Goal: Information Seeking & Learning: Learn about a topic

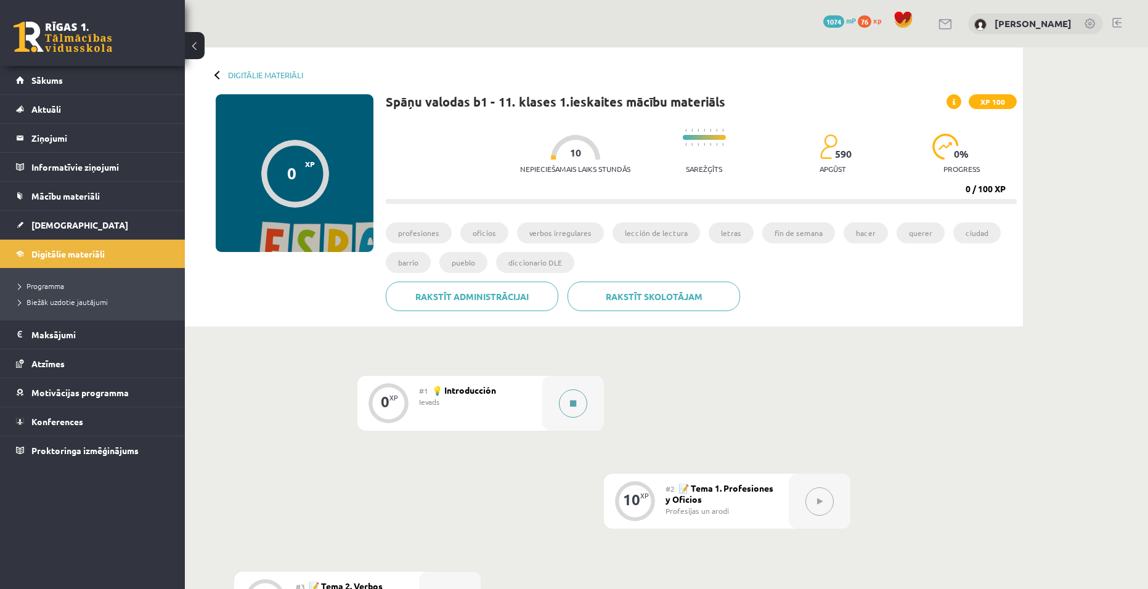
click at [579, 396] on button at bounding box center [573, 403] width 28 height 28
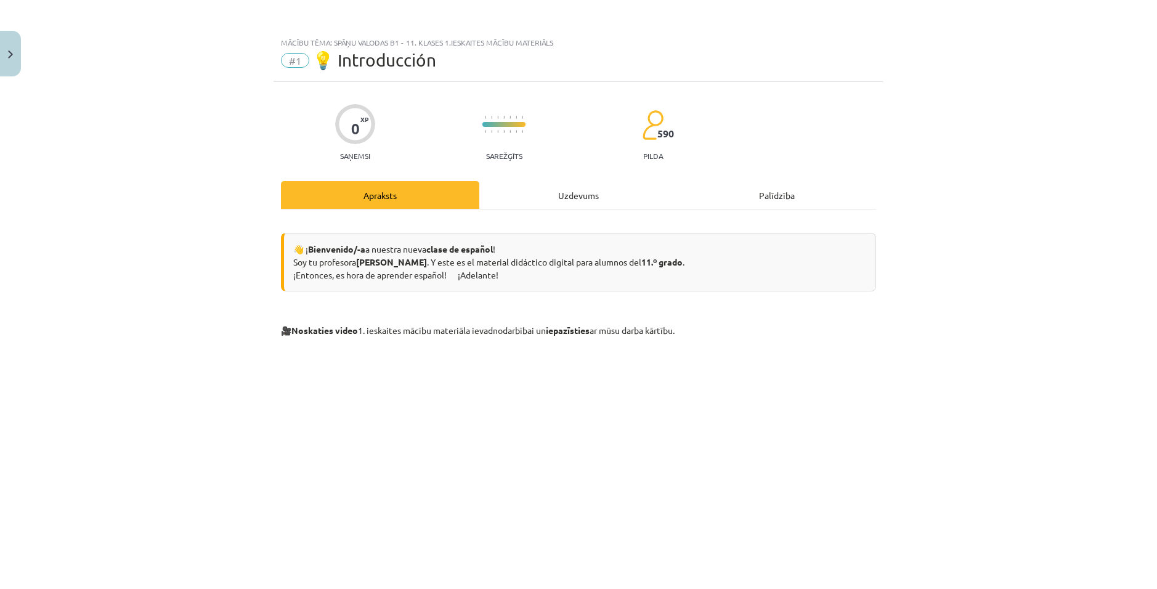
click at [570, 187] on div "Uzdevums" at bounding box center [578, 195] width 198 height 28
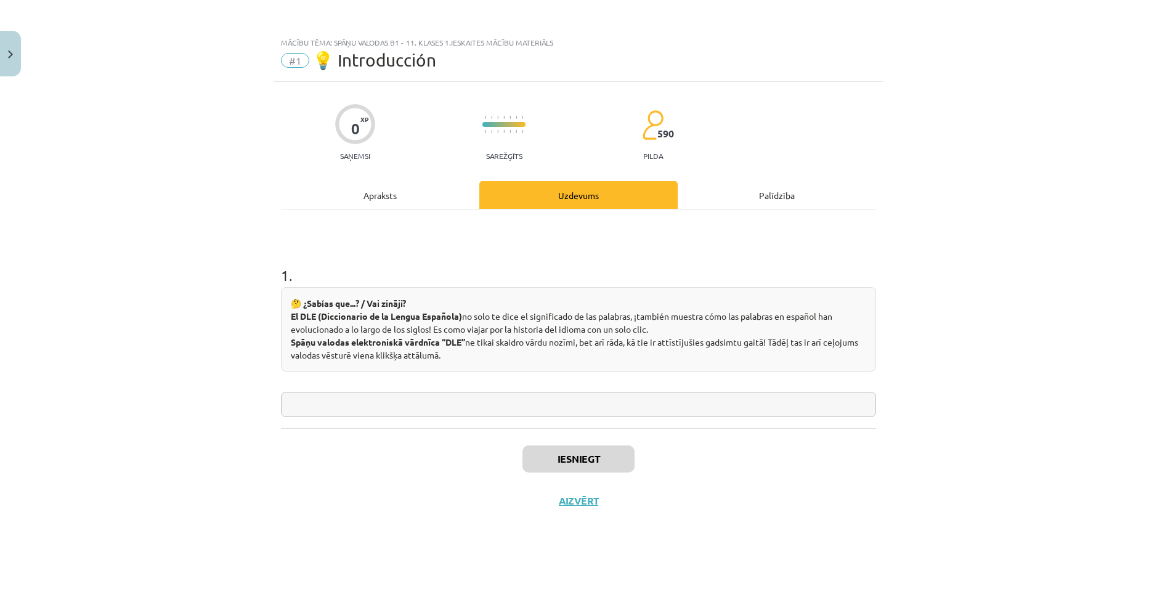
click at [373, 195] on div "Apraksts" at bounding box center [380, 195] width 198 height 28
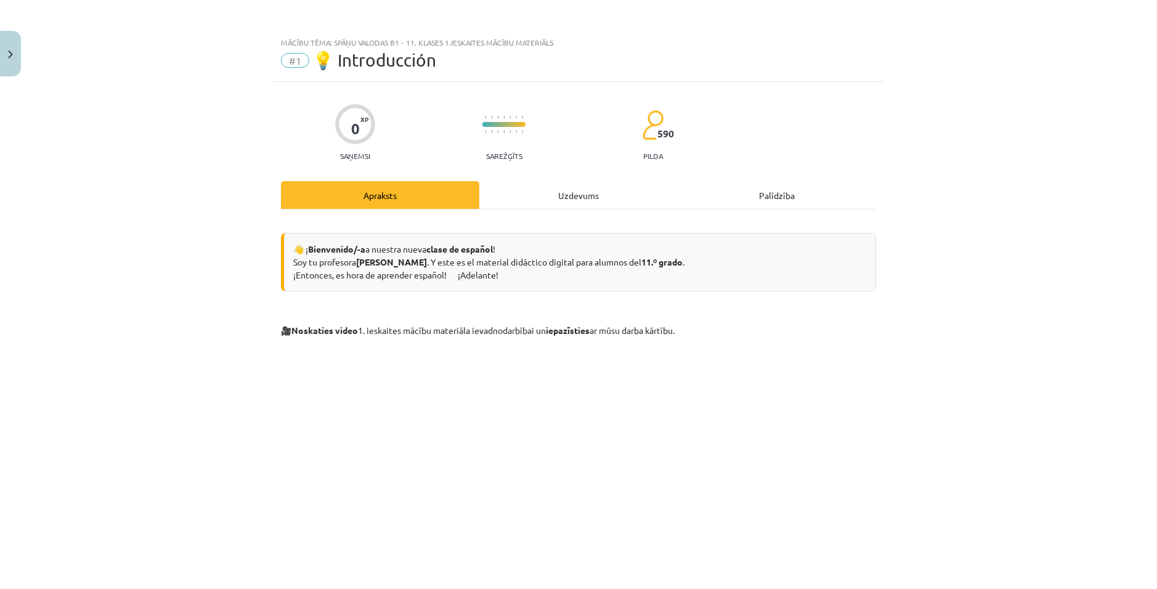
click at [25, 52] on div "Mācību tēma: Spāņu valodas b1 - 11. klases 1.ieskaites mācību materiāls #1 💡 In…" at bounding box center [578, 294] width 1157 height 589
click at [19, 52] on button "Close" at bounding box center [10, 54] width 21 height 46
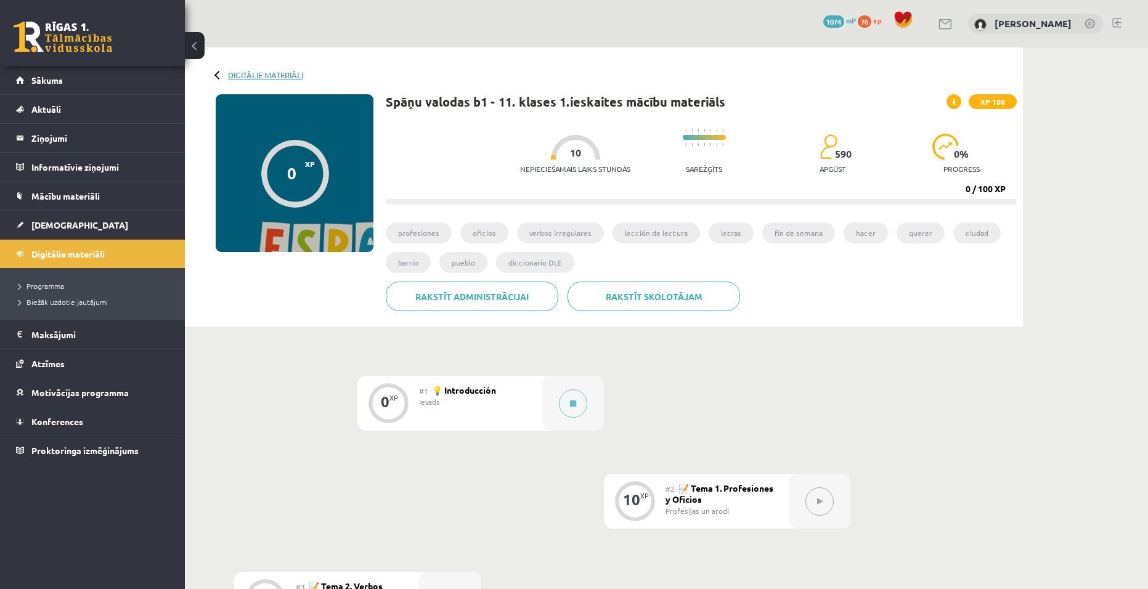
click at [229, 72] on link "Digitālie materiāli" at bounding box center [265, 74] width 75 height 9
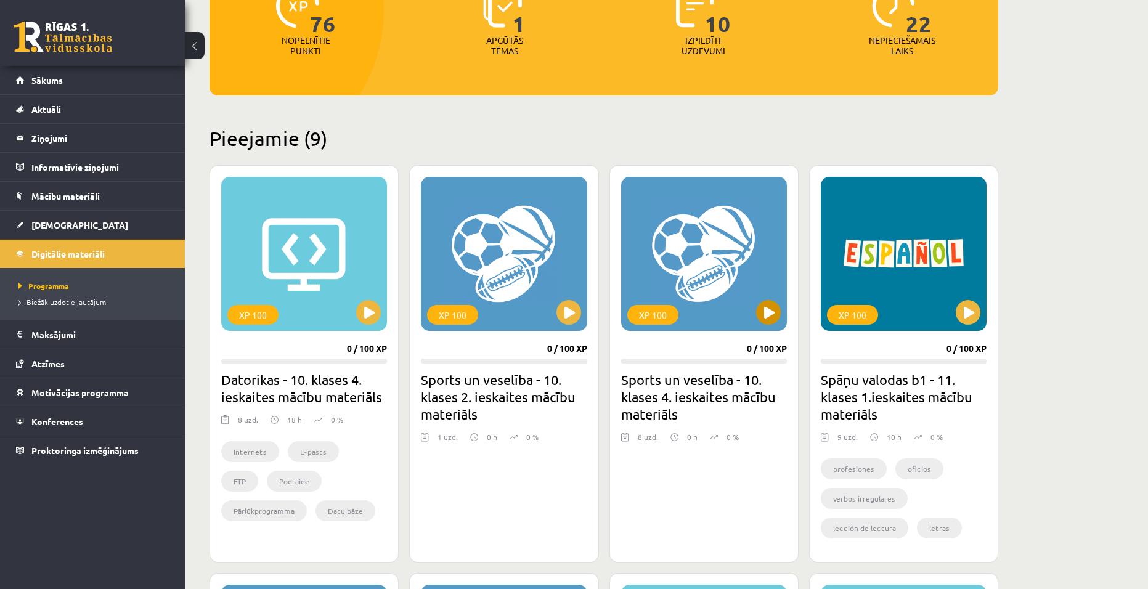
scroll to position [185, 0]
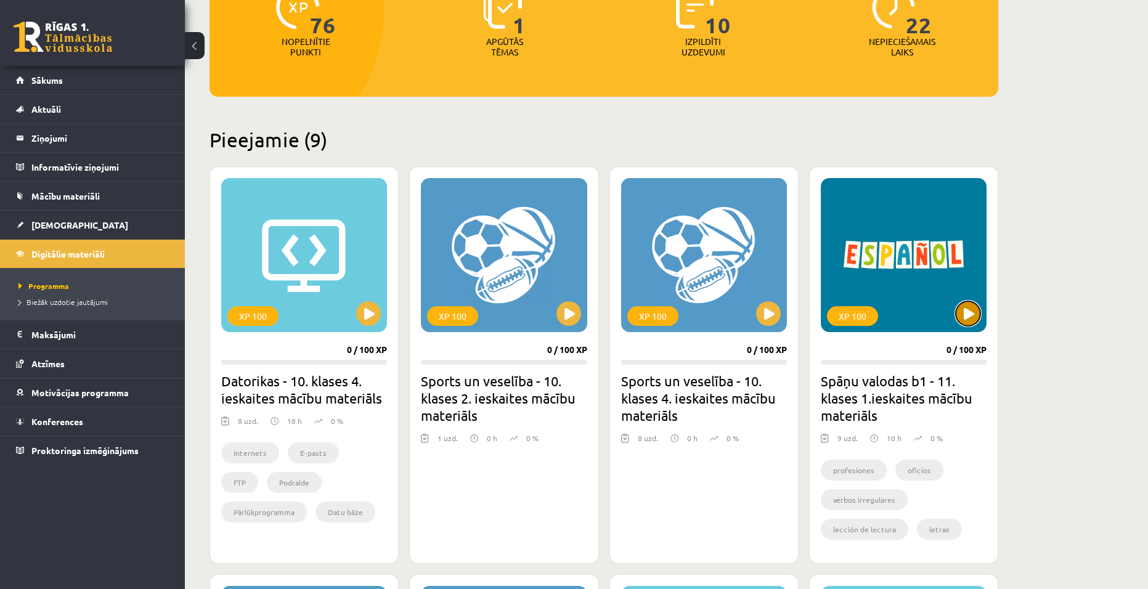
click at [970, 320] on button at bounding box center [967, 313] width 25 height 25
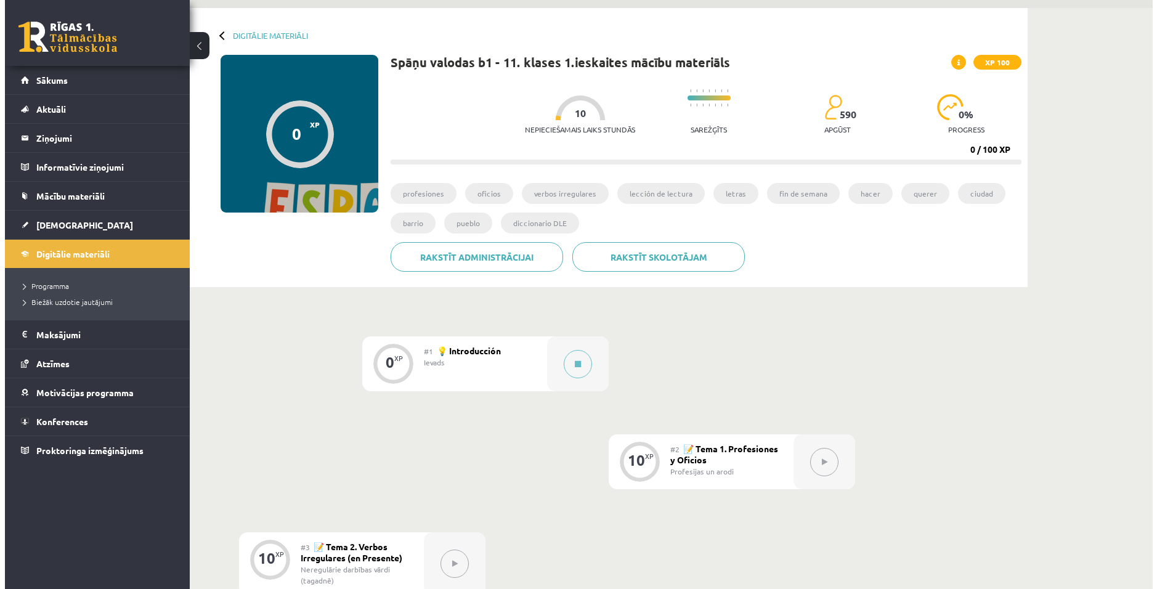
scroll to position [62, 0]
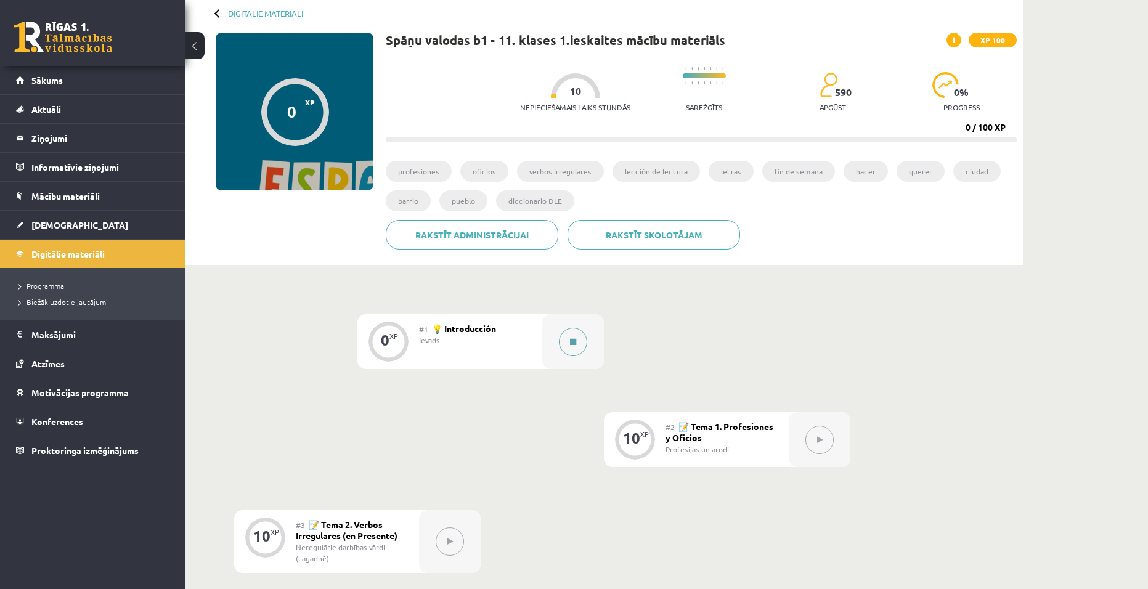
click at [580, 352] on button at bounding box center [573, 342] width 28 height 28
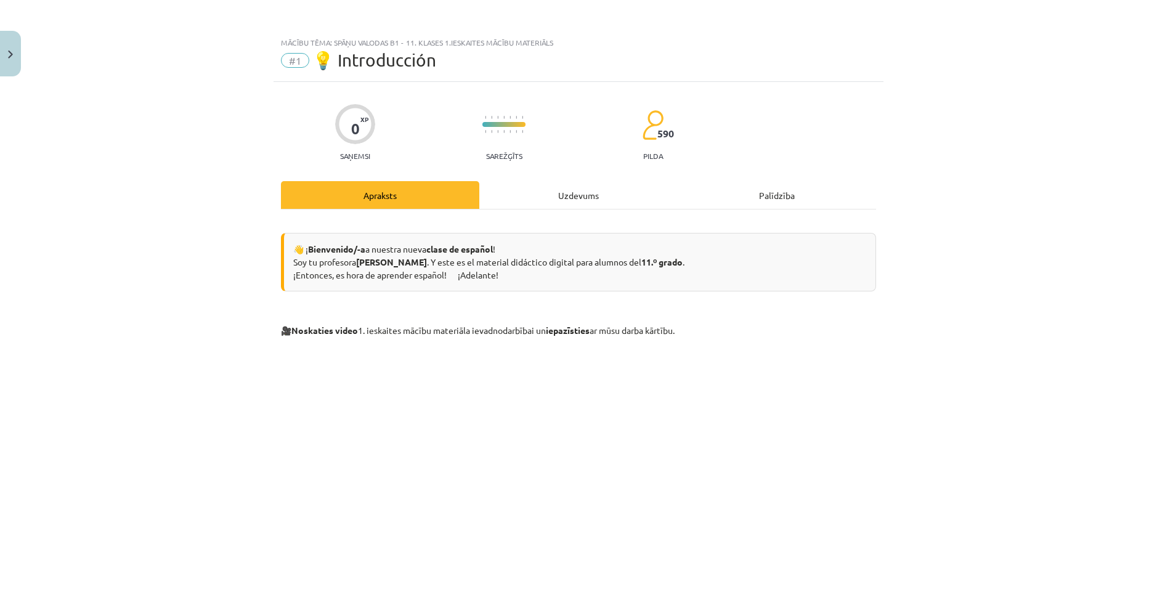
click at [553, 188] on div "Uzdevums" at bounding box center [578, 195] width 198 height 28
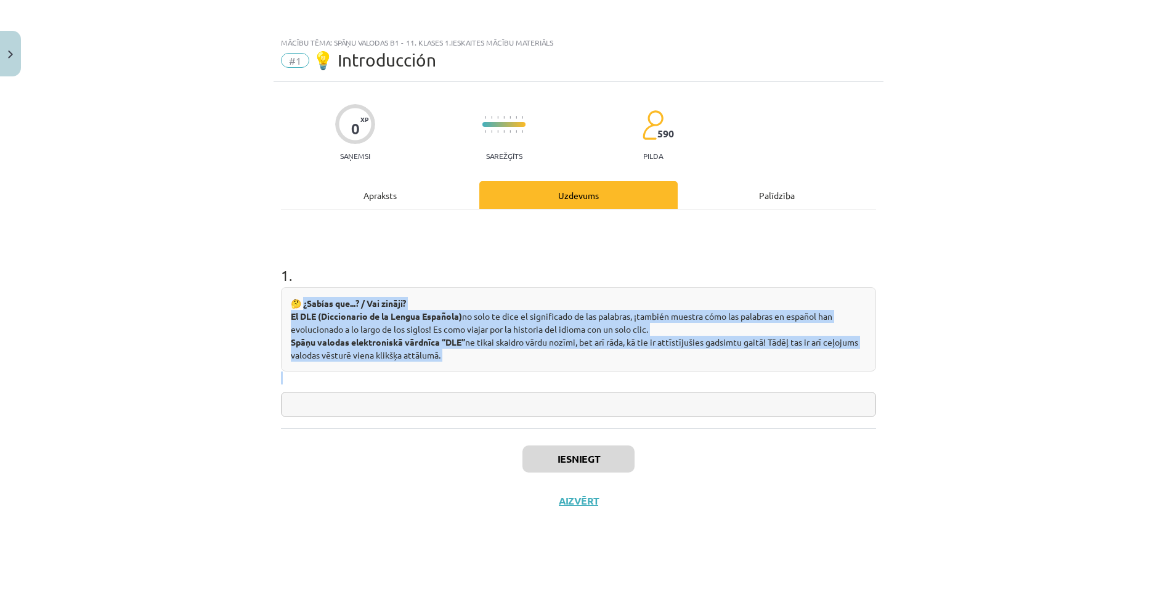
drag, startPoint x: 465, startPoint y: 348, endPoint x: 617, endPoint y: 381, distance: 155.0
click at [617, 381] on div "🤔 ¿Sabías que...? / Vai zināji? El DLE (Diccionario de la Lengua Española) no s…" at bounding box center [578, 335] width 595 height 97
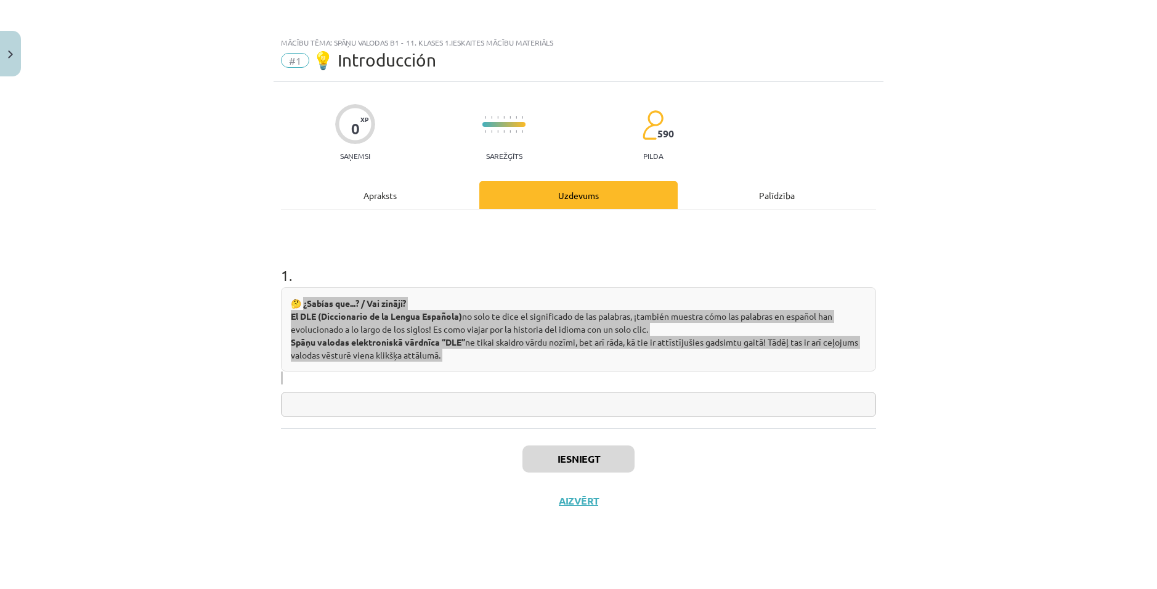
copy div "Sabías que...? / Vai zināji? El DLE (Diccionario de la Lengua Española) no solo…"
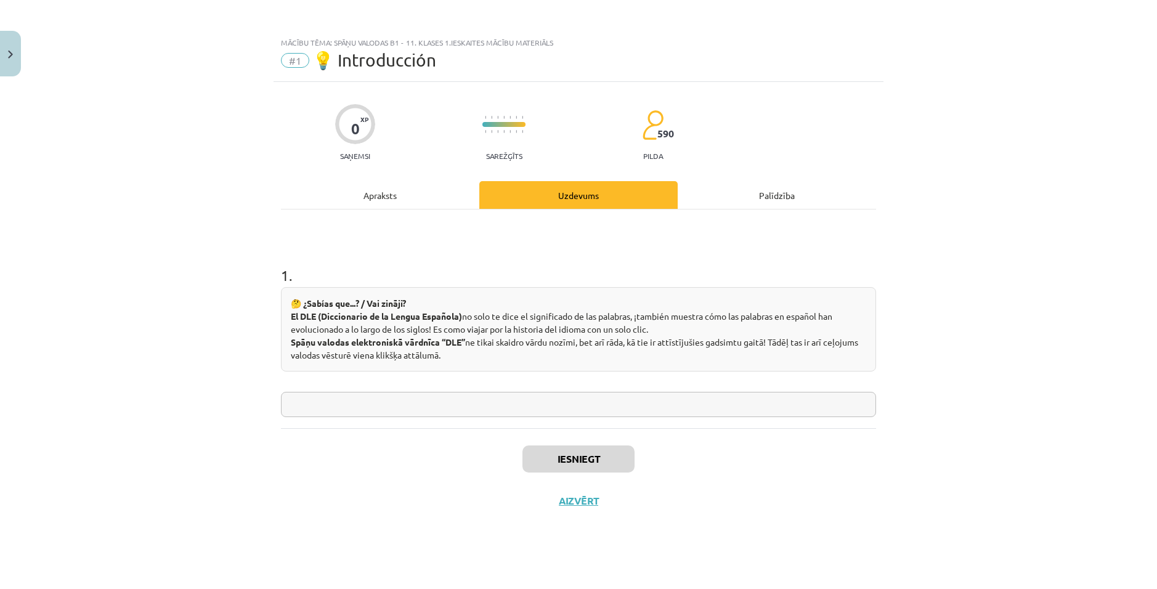
click at [421, 471] on div "Iesniegt Aizvērt" at bounding box center [578, 471] width 595 height 86
click at [351, 402] on input "text" at bounding box center [578, 404] width 595 height 25
click at [341, 401] on input "text" at bounding box center [578, 404] width 595 height 25
type input "**********"
click at [575, 458] on button "Iesniegt" at bounding box center [578, 458] width 112 height 27
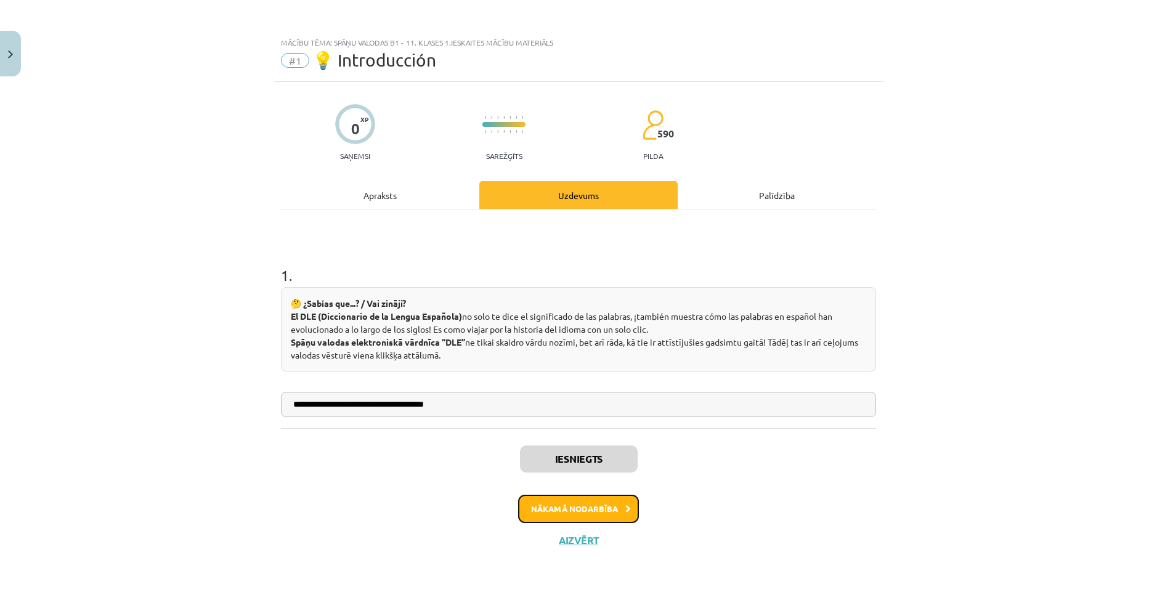
click at [586, 504] on button "Nākamā nodarbība" at bounding box center [578, 509] width 121 height 28
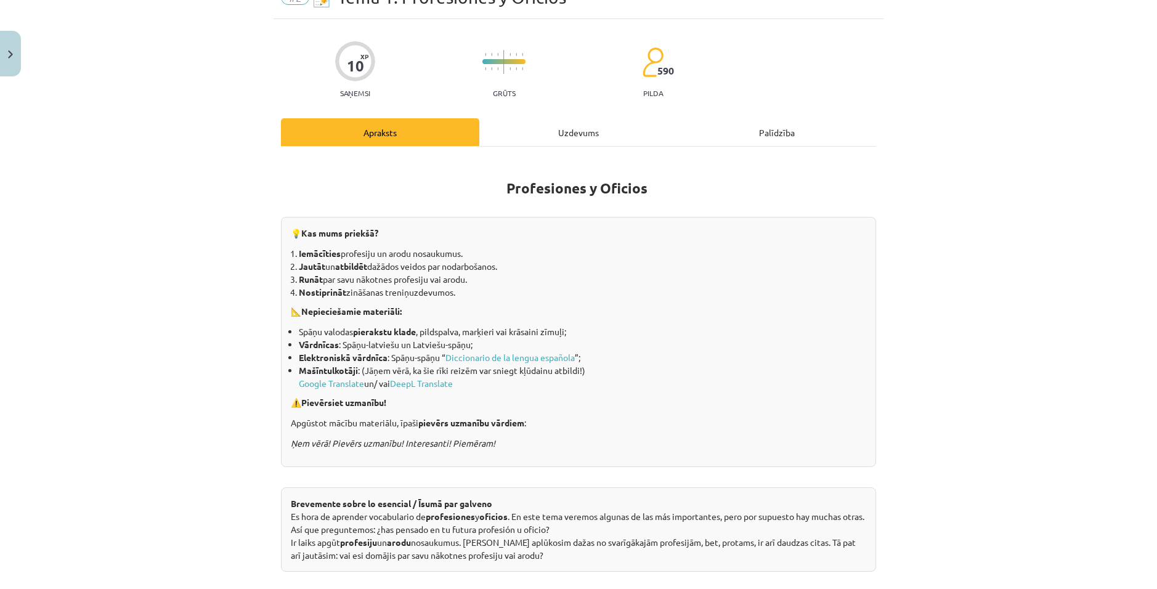
scroll to position [0, 0]
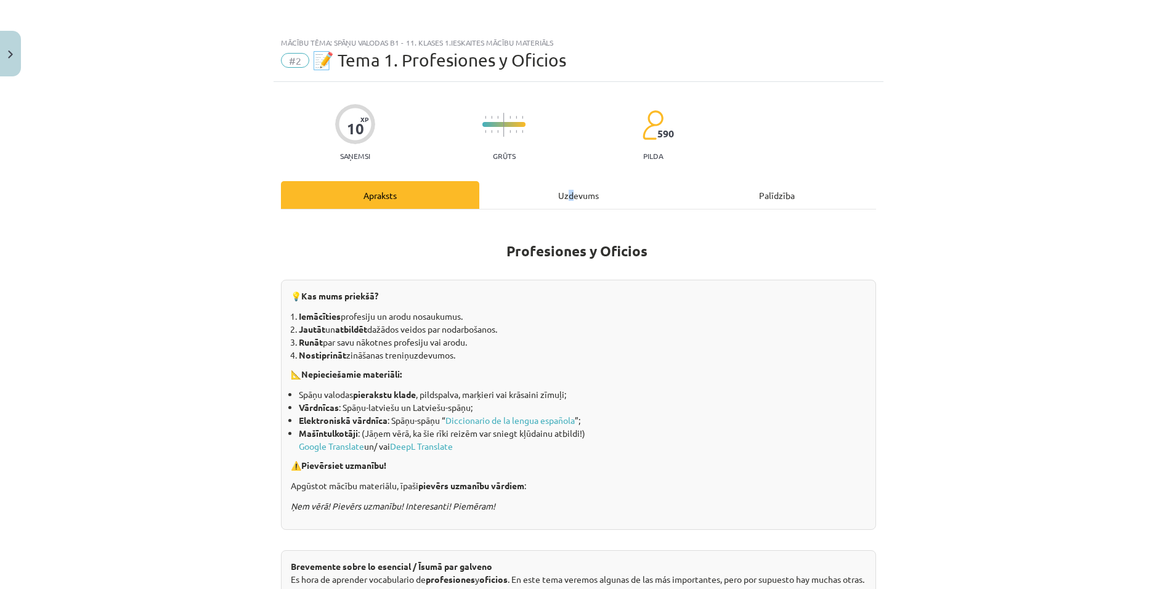
click at [567, 192] on div "Uzdevums" at bounding box center [578, 195] width 198 height 28
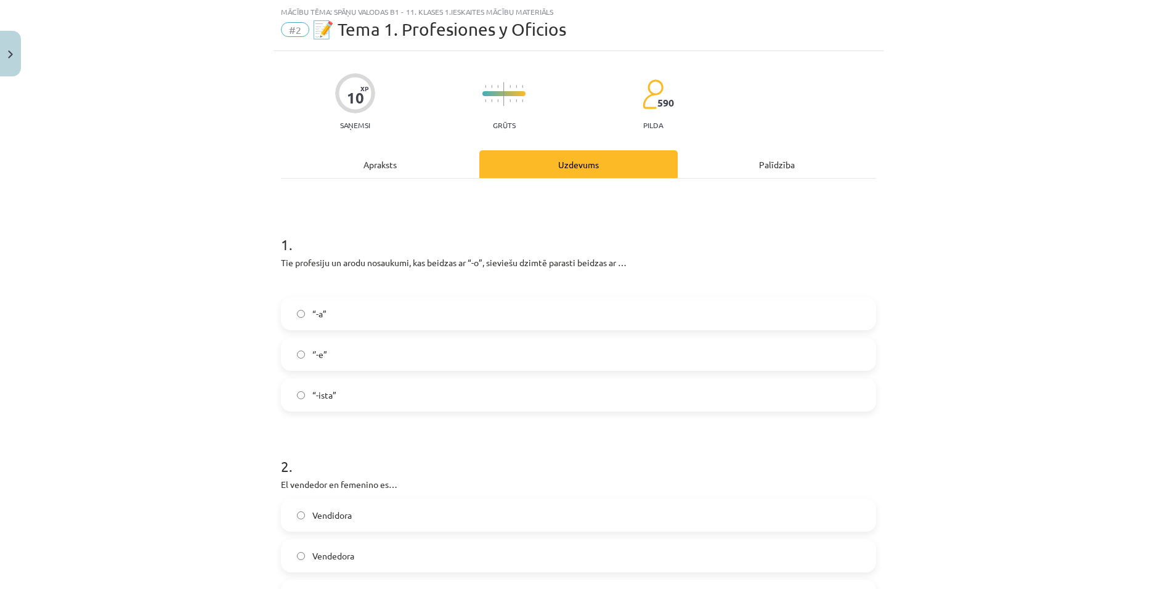
click at [147, 216] on div "Mācību tēma: Spāņu valodas b1 - 11. klases 1.ieskaites mācību materiāls #2 📝 Te…" at bounding box center [578, 294] width 1157 height 589
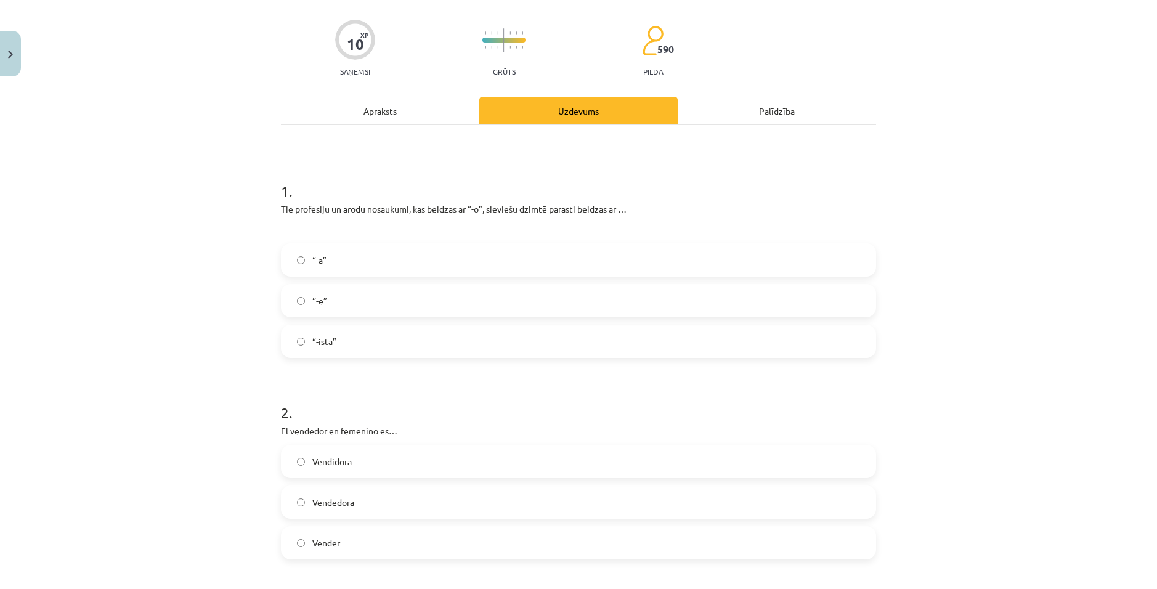
scroll to position [0, 0]
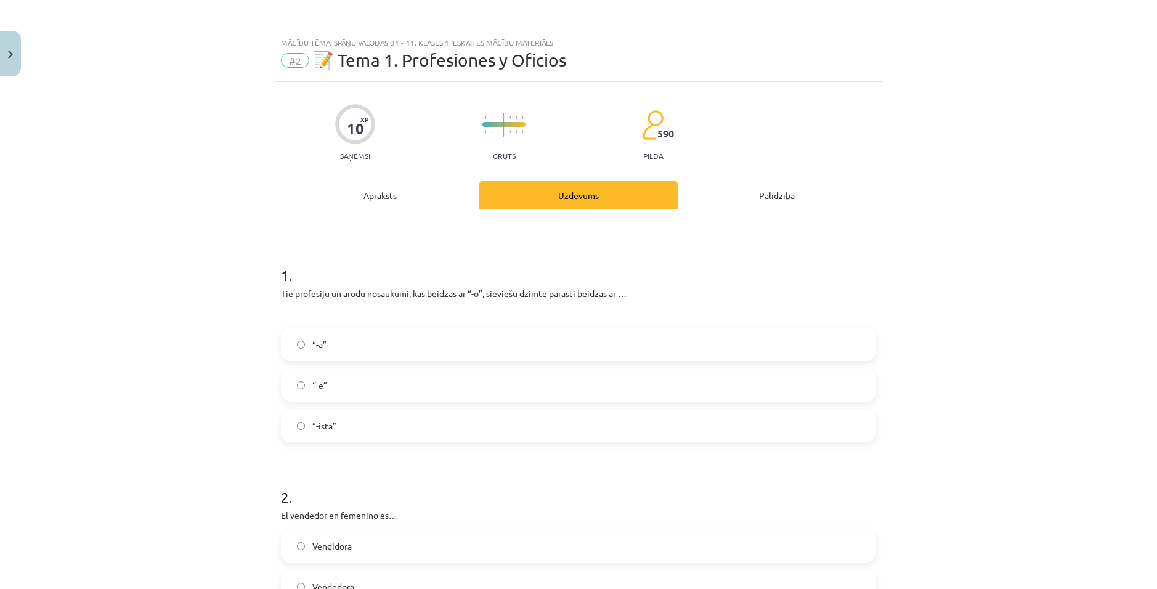
click at [367, 191] on div "Apraksts" at bounding box center [380, 195] width 198 height 28
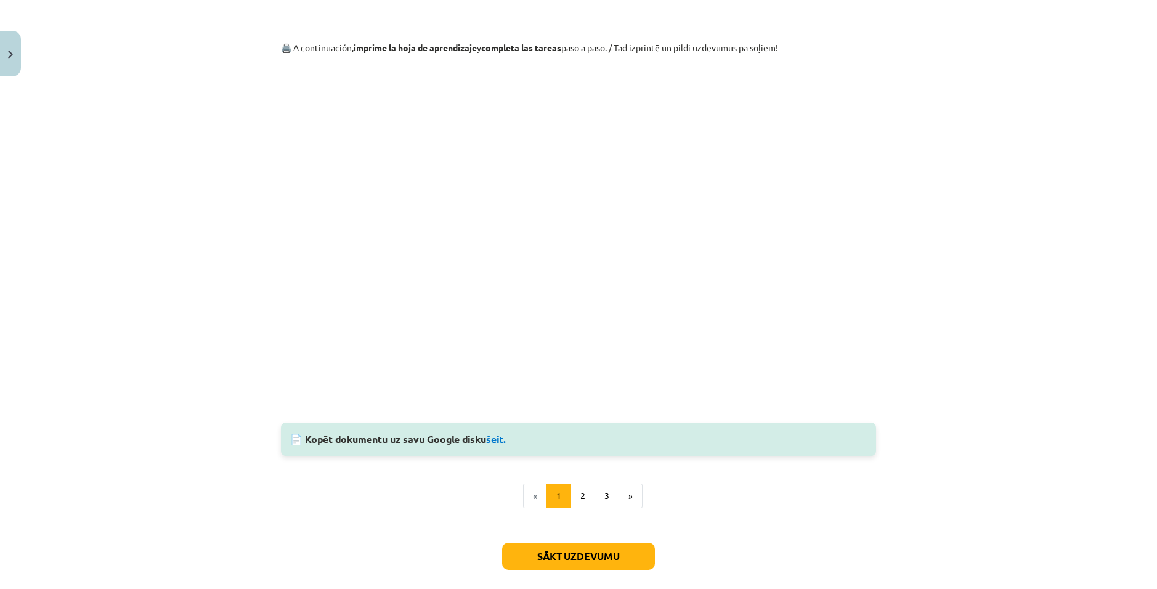
scroll to position [1078, 0]
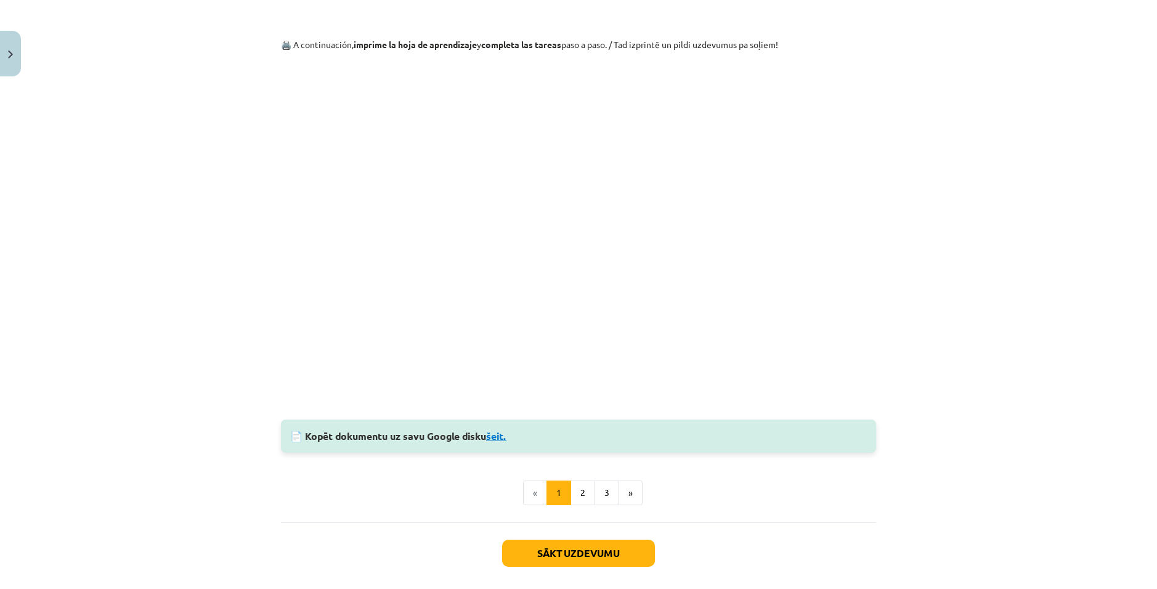
click at [496, 435] on link "šeit." at bounding box center [496, 435] width 20 height 13
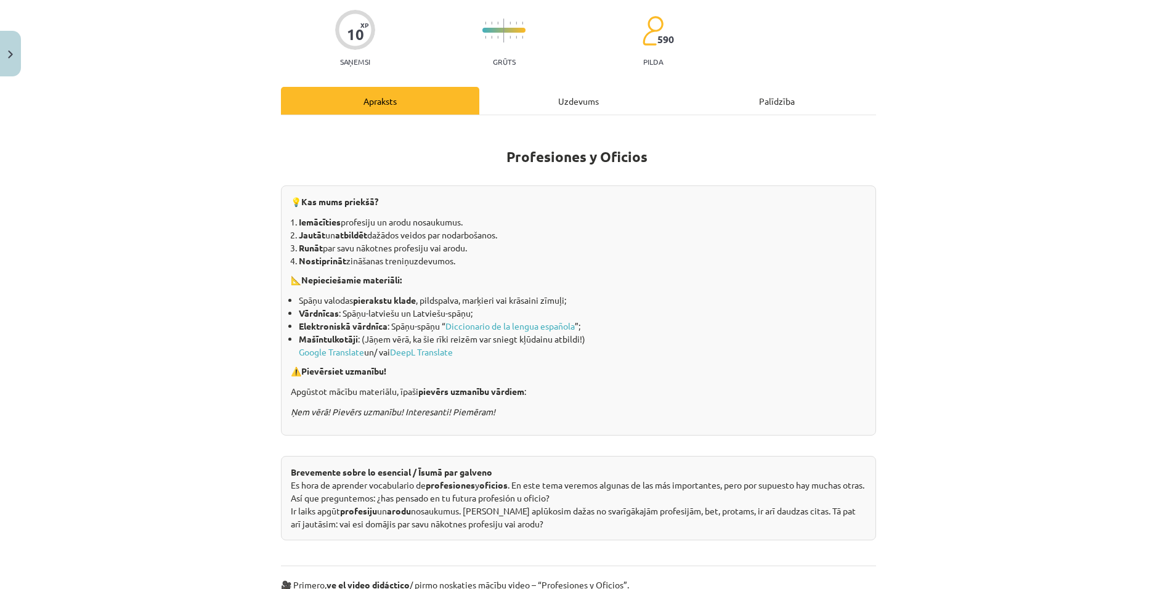
scroll to position [0, 0]
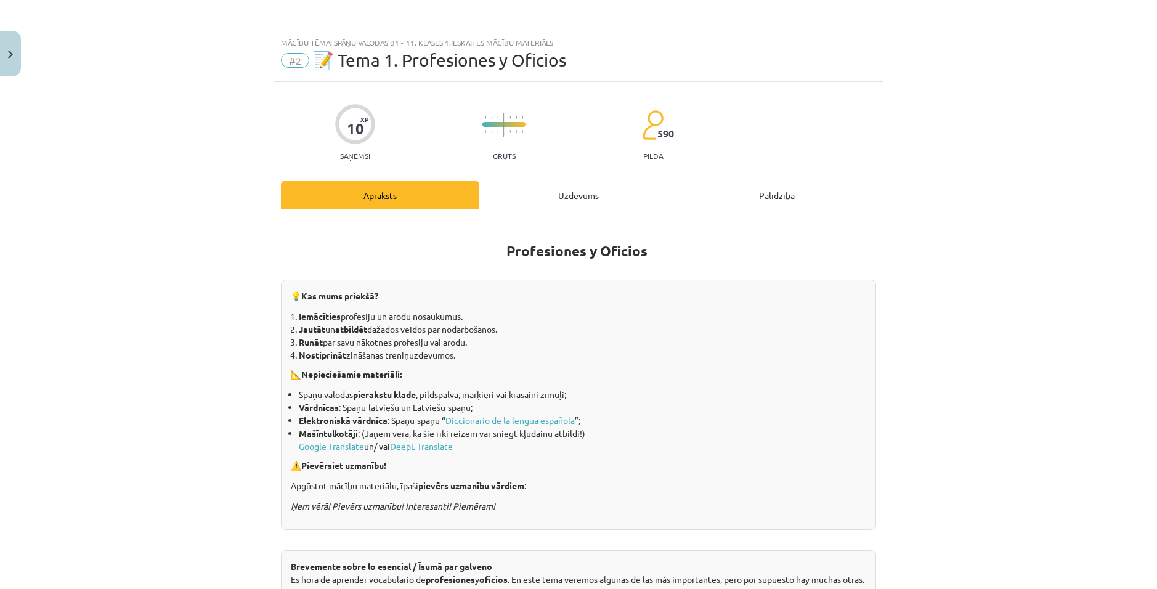
click at [559, 192] on div "Uzdevums" at bounding box center [578, 195] width 198 height 28
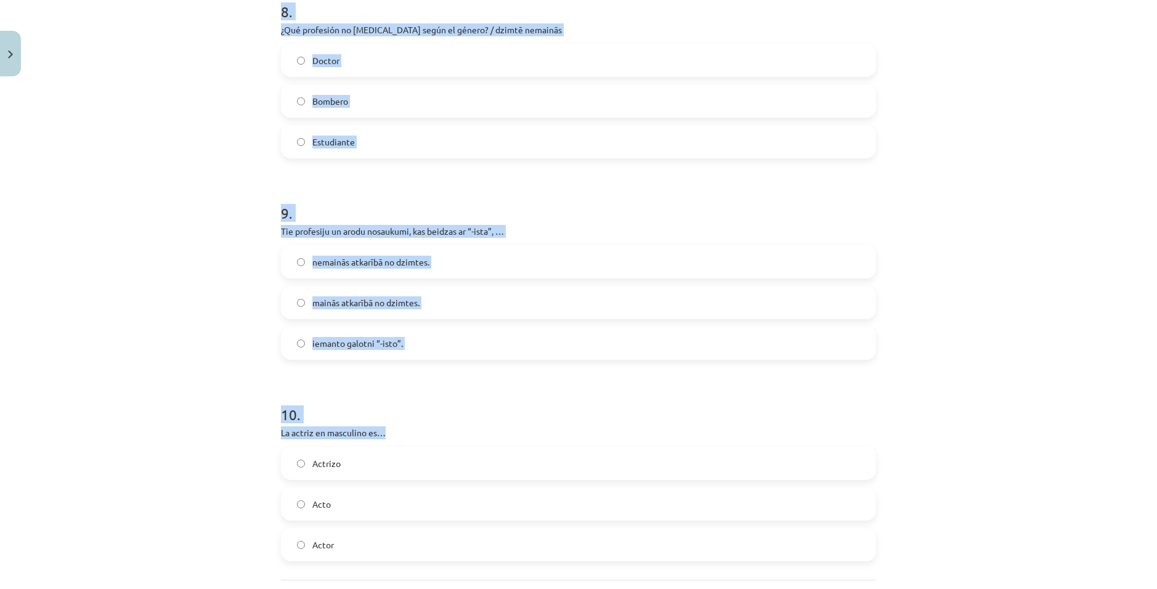
scroll to position [1809, 0]
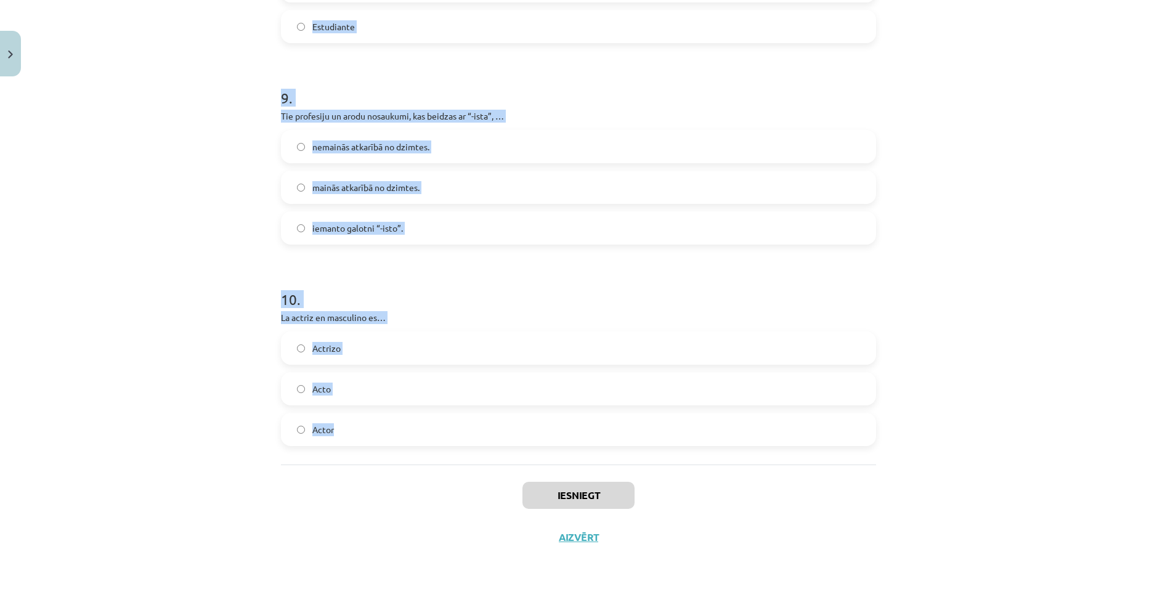
drag, startPoint x: 485, startPoint y: 312, endPoint x: 596, endPoint y: 453, distance: 179.3
click at [596, 453] on div "Mācību tēma: Spāņu valodas b1 - 11. klases 1.ieskaites mācību materiāls #2 📝 Te…" at bounding box center [578, 294] width 1157 height 589
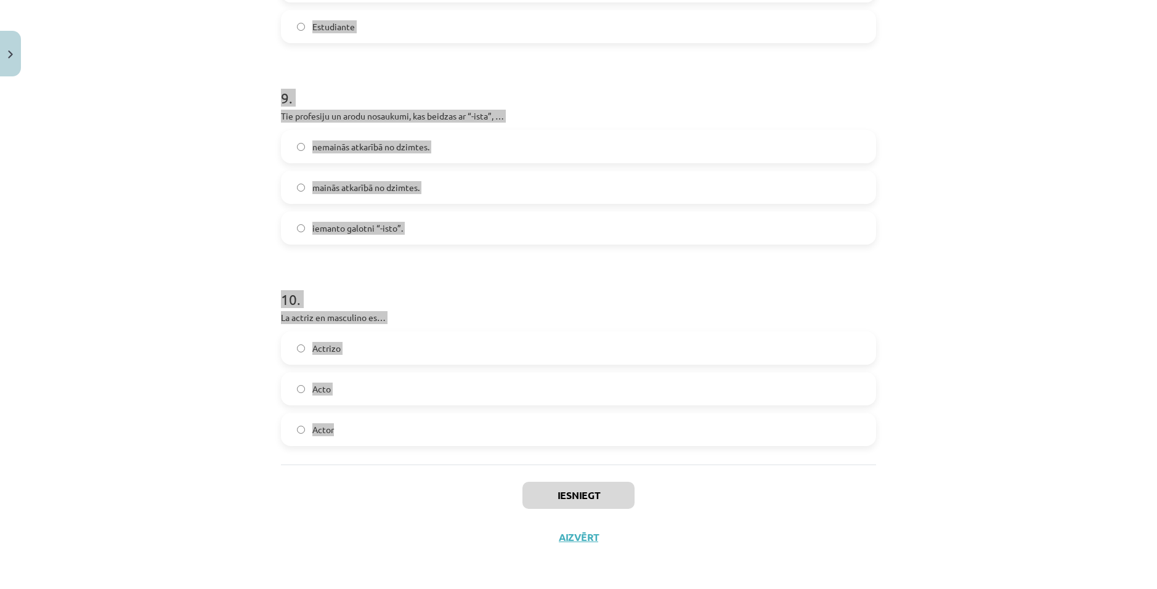
copy form "Tie profesiju un arodu nosaukumi, kas beidzas ar “-o”, sieviešu dzimtē parasti …"
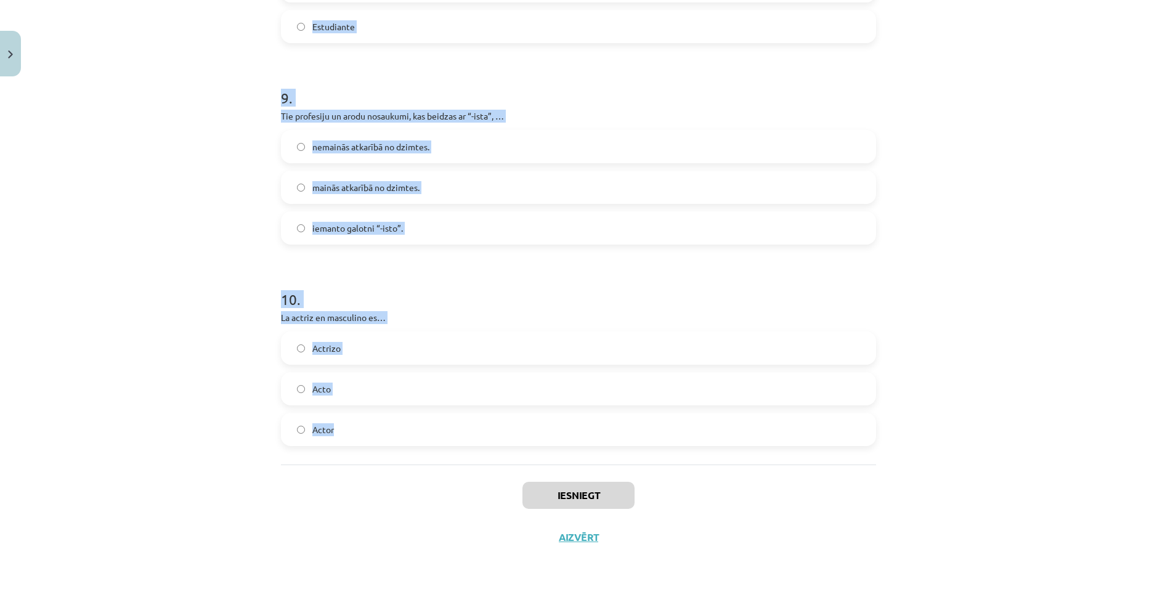
click at [1064, 344] on div "Mācību tēma: Spāņu valodas b1 - 11. klases 1.ieskaites mācību materiāls #2 📝 Te…" at bounding box center [578, 294] width 1157 height 589
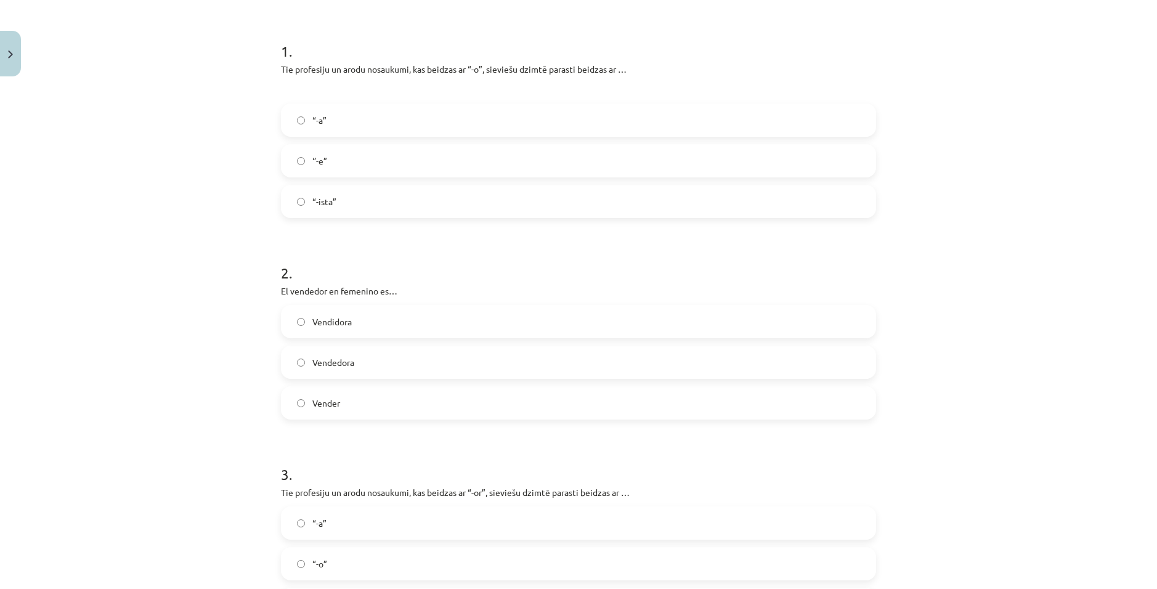
scroll to position [23, 0]
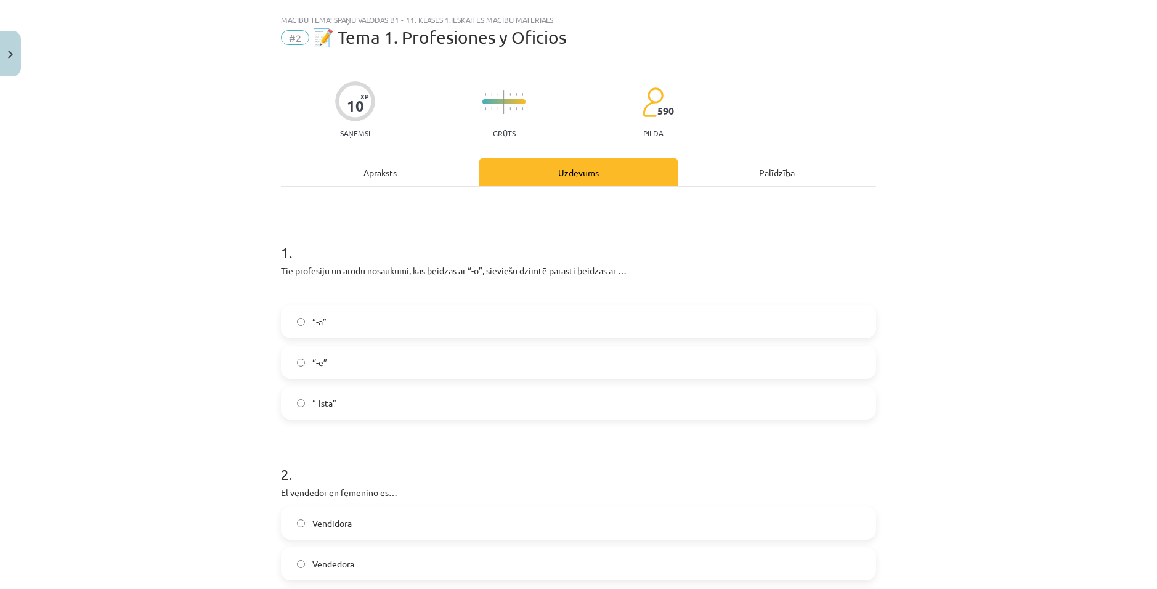
click at [1100, 367] on div "Mācību tēma: Spāņu valodas b1 - 11. klases 1.ieskaites mācību materiāls #2 📝 Te…" at bounding box center [578, 294] width 1157 height 589
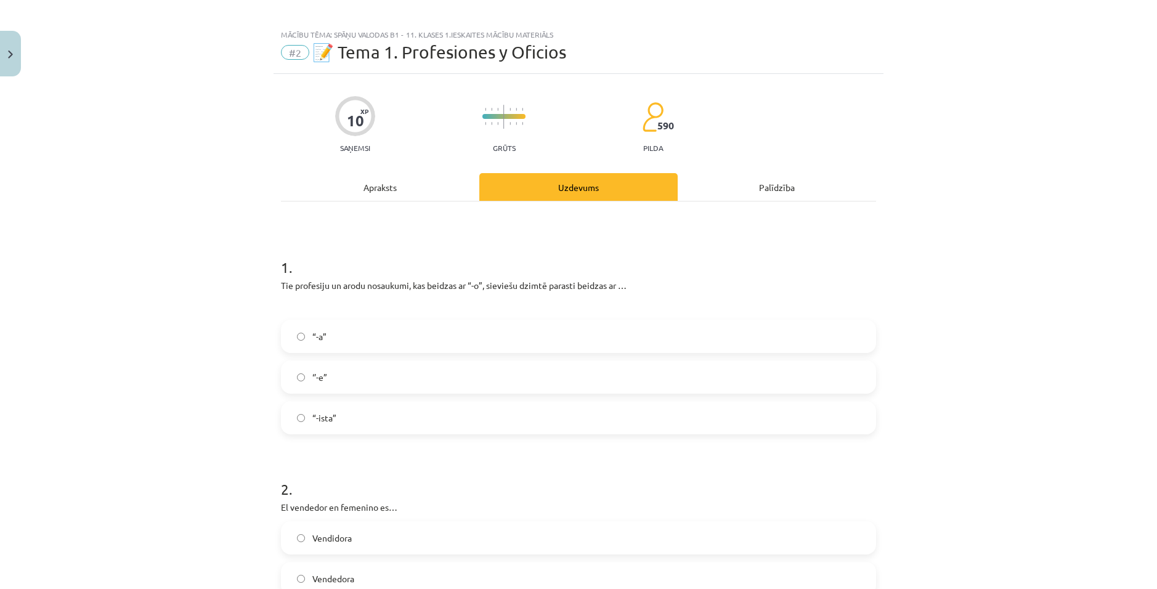
scroll to position [0, 0]
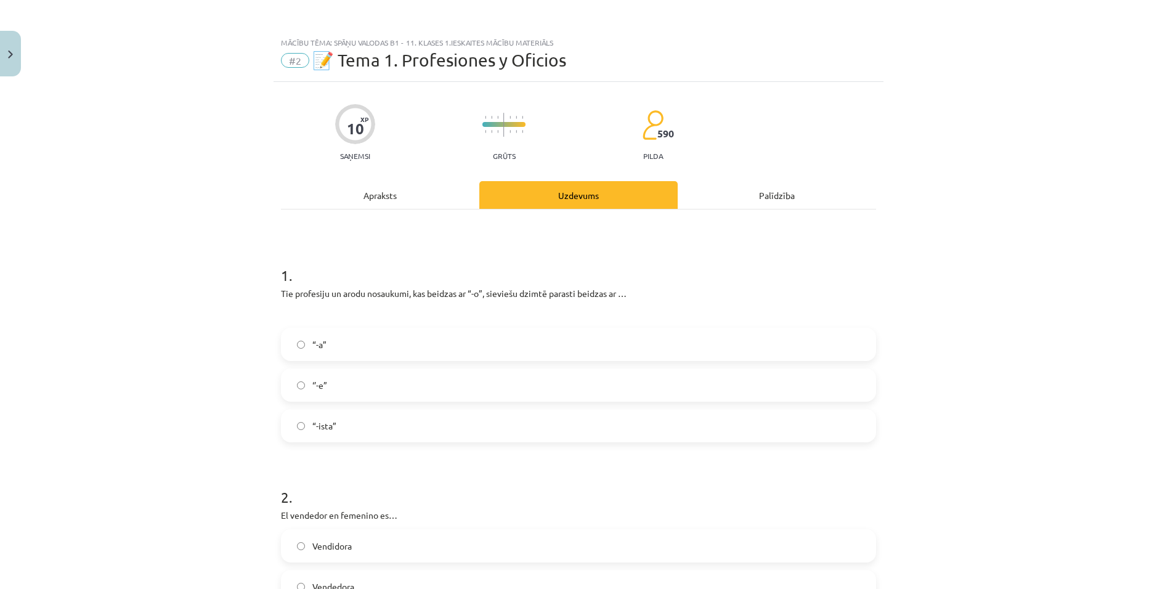
drag, startPoint x: 444, startPoint y: 334, endPoint x: 452, endPoint y: 335, distance: 8.1
click at [445, 334] on label "“-a”" at bounding box center [578, 344] width 593 height 31
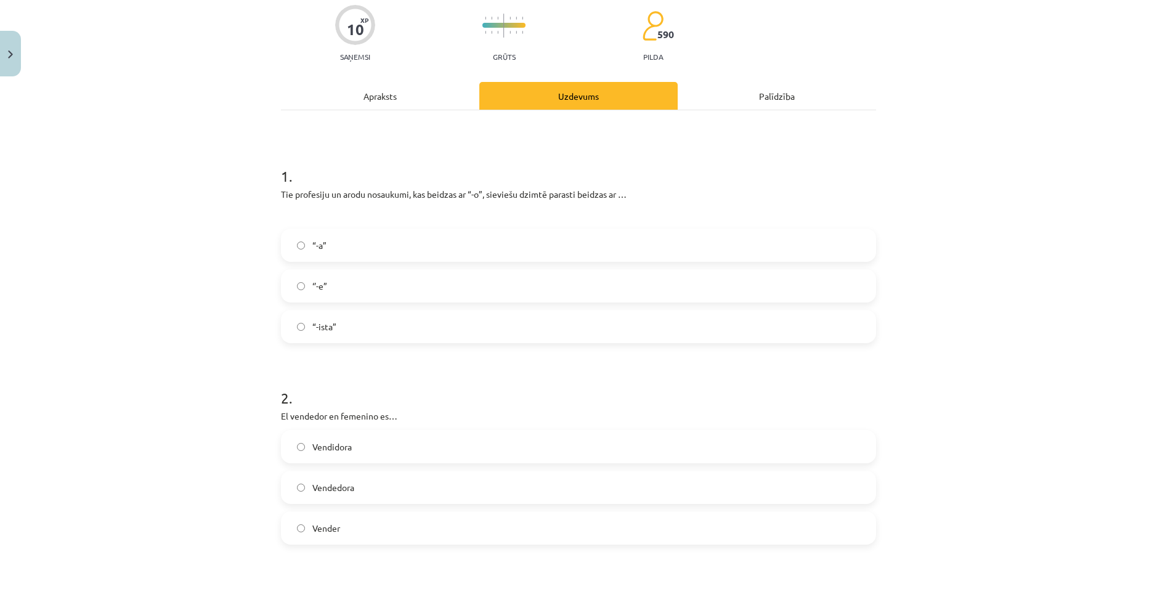
scroll to position [123, 0]
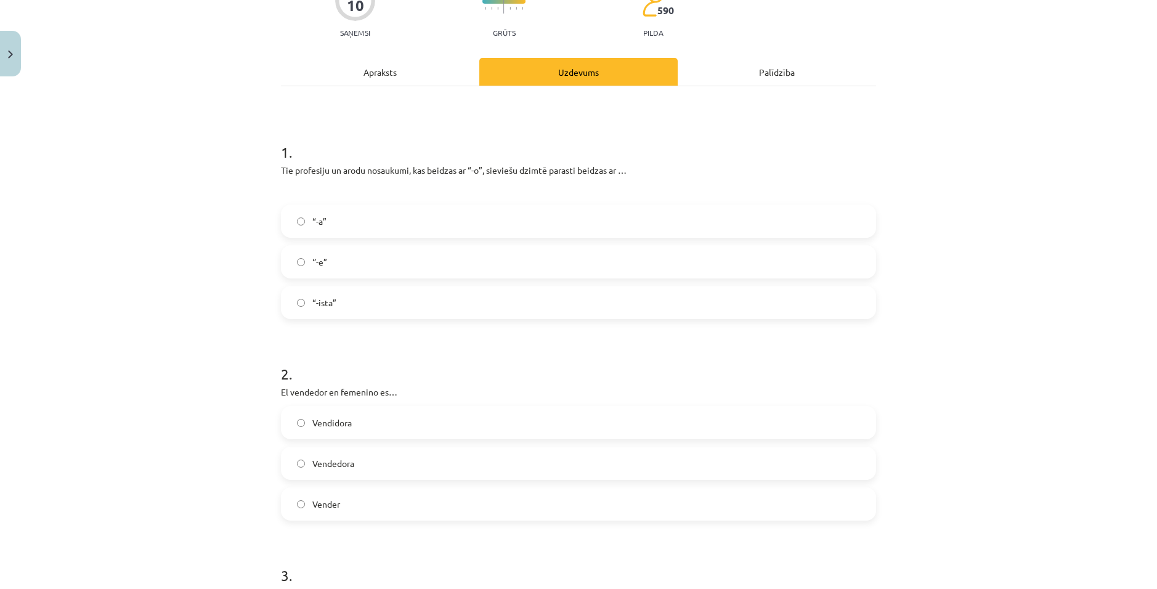
click at [320, 458] on span "Vendedora" at bounding box center [333, 463] width 42 height 13
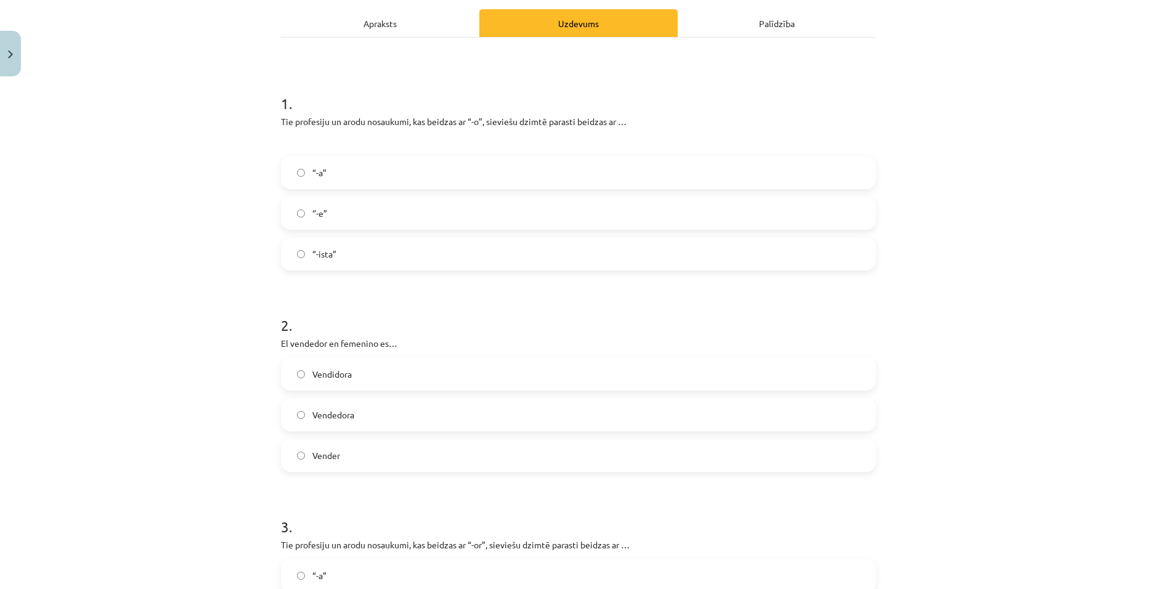
scroll to position [370, 0]
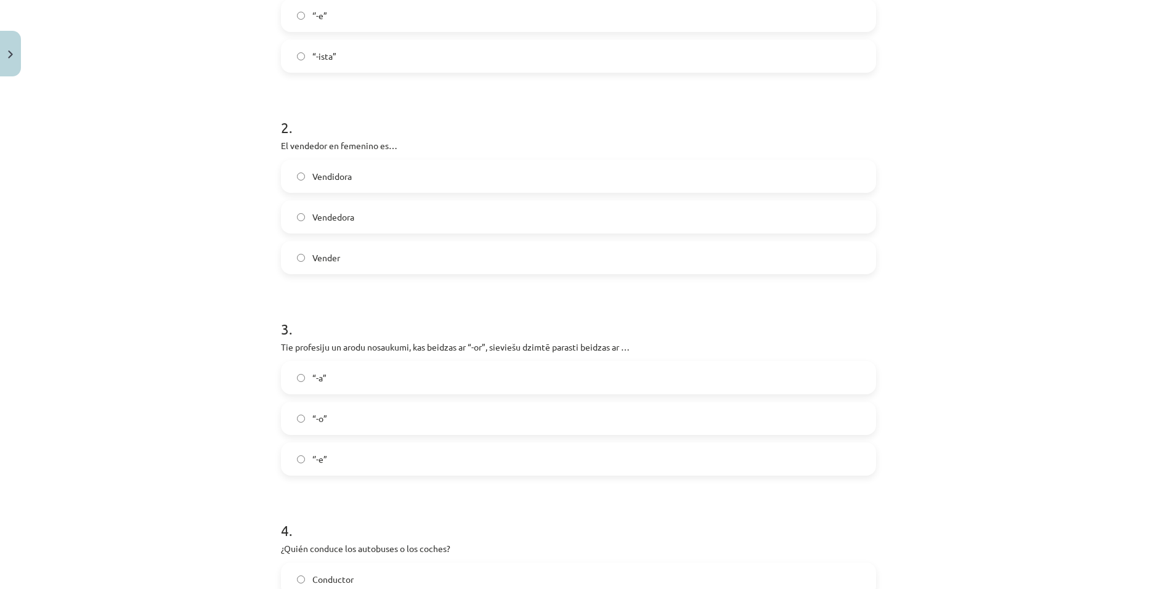
click at [336, 383] on label "“-a”" at bounding box center [578, 377] width 593 height 31
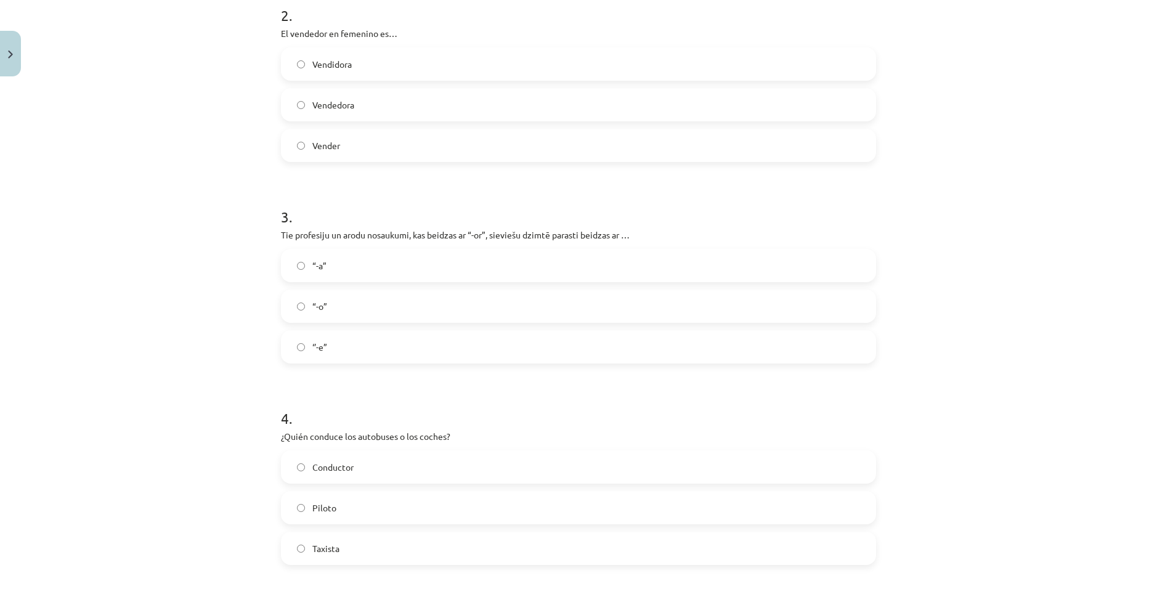
scroll to position [493, 0]
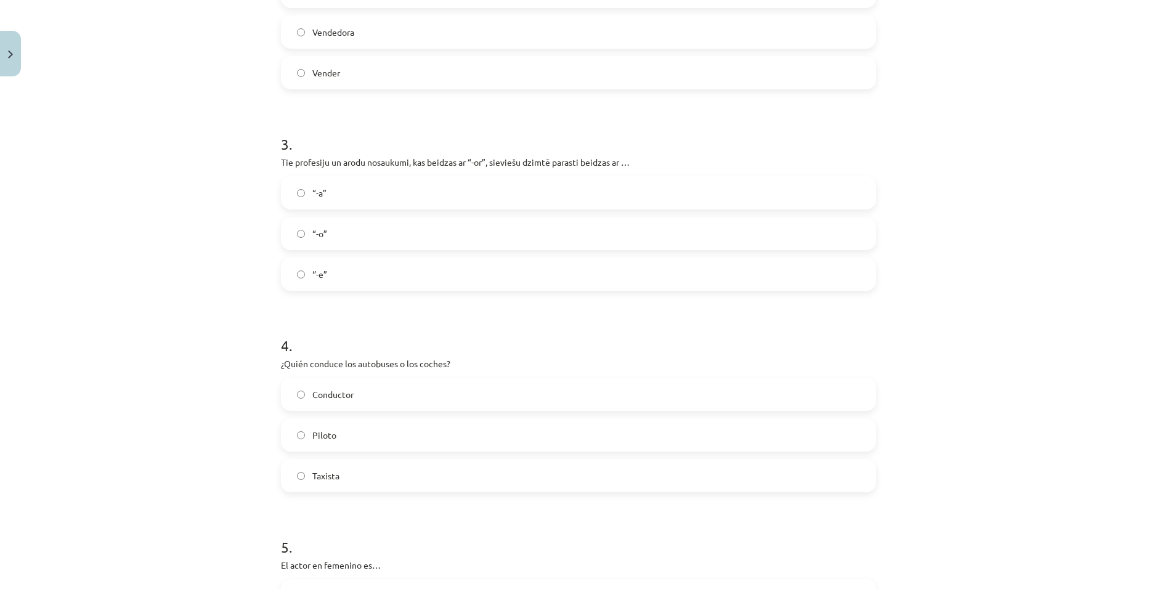
click at [385, 387] on label "Conductor" at bounding box center [578, 394] width 593 height 31
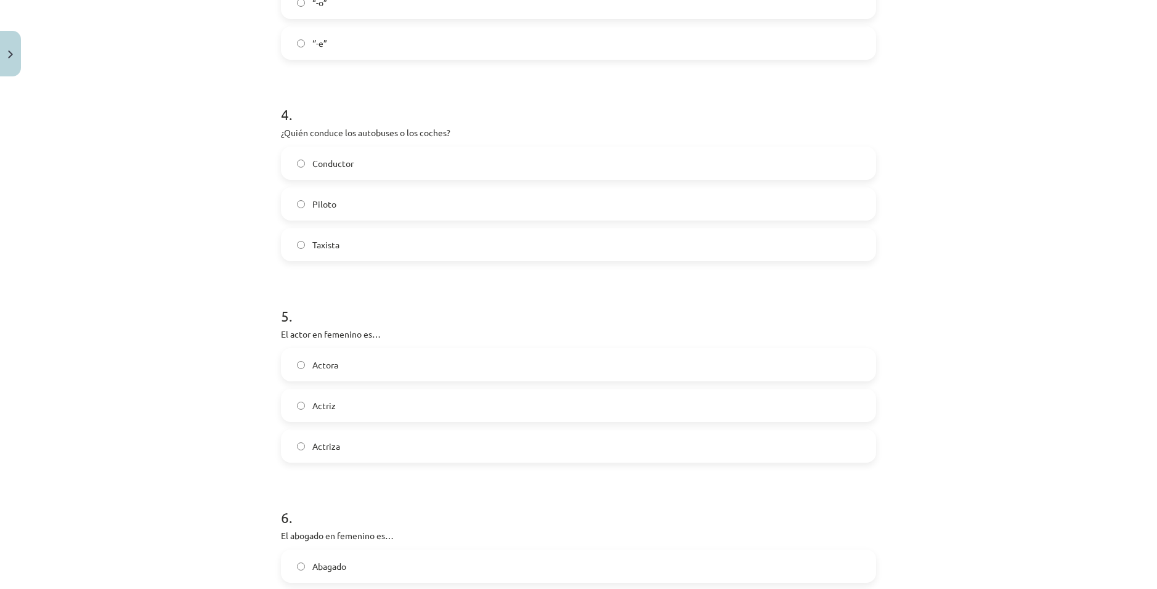
scroll to position [924, 0]
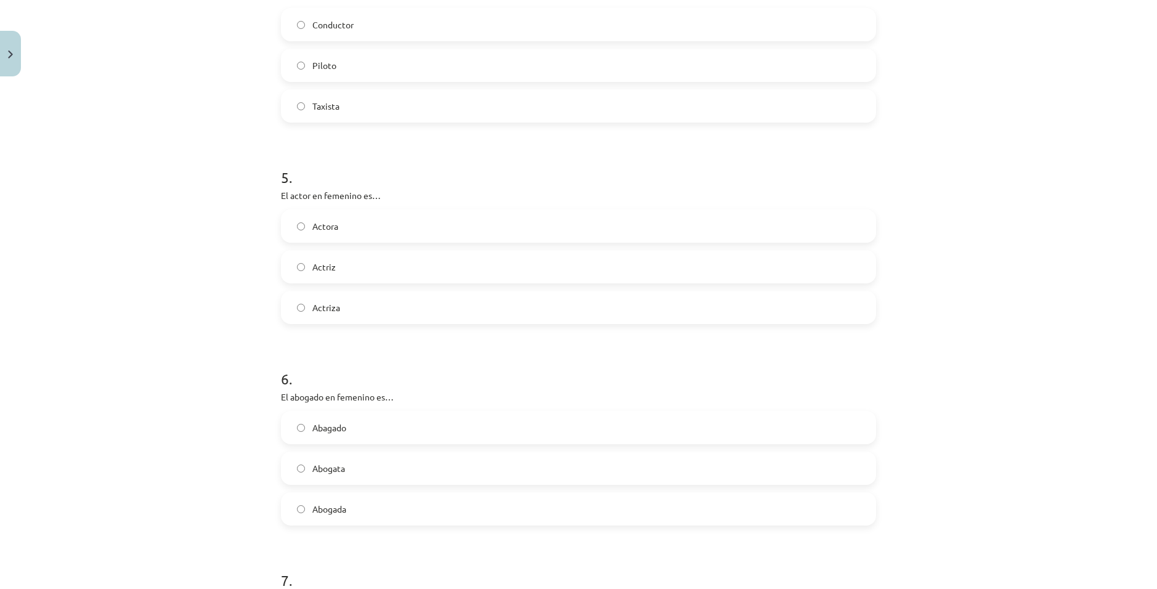
click at [365, 283] on div "Actriz" at bounding box center [578, 266] width 595 height 33
click at [367, 273] on label "Actriz" at bounding box center [578, 266] width 593 height 31
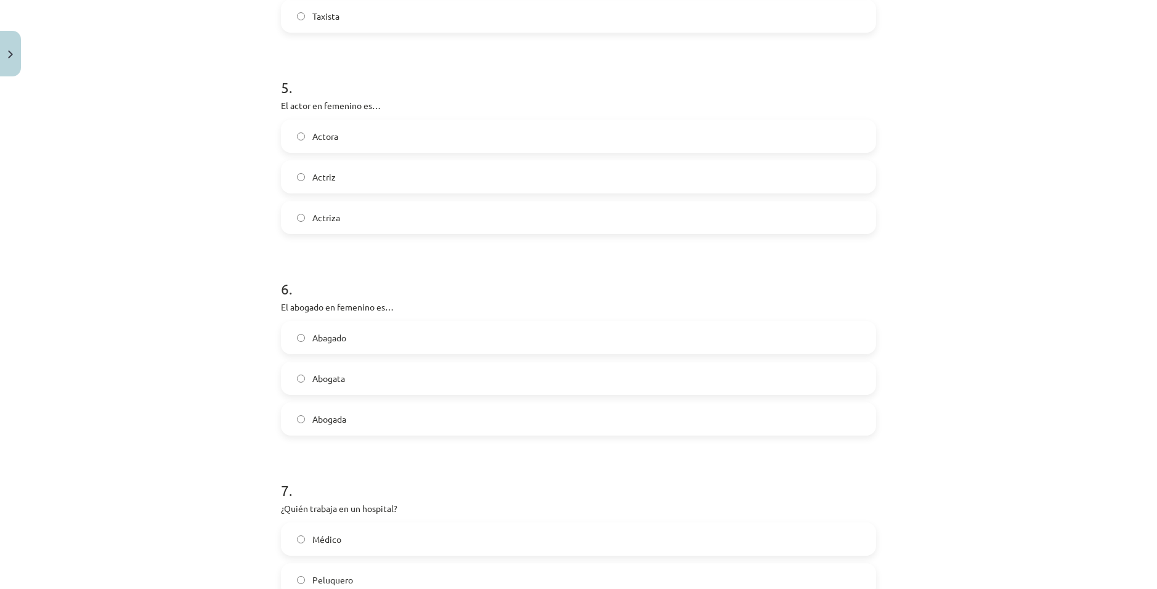
scroll to position [1109, 0]
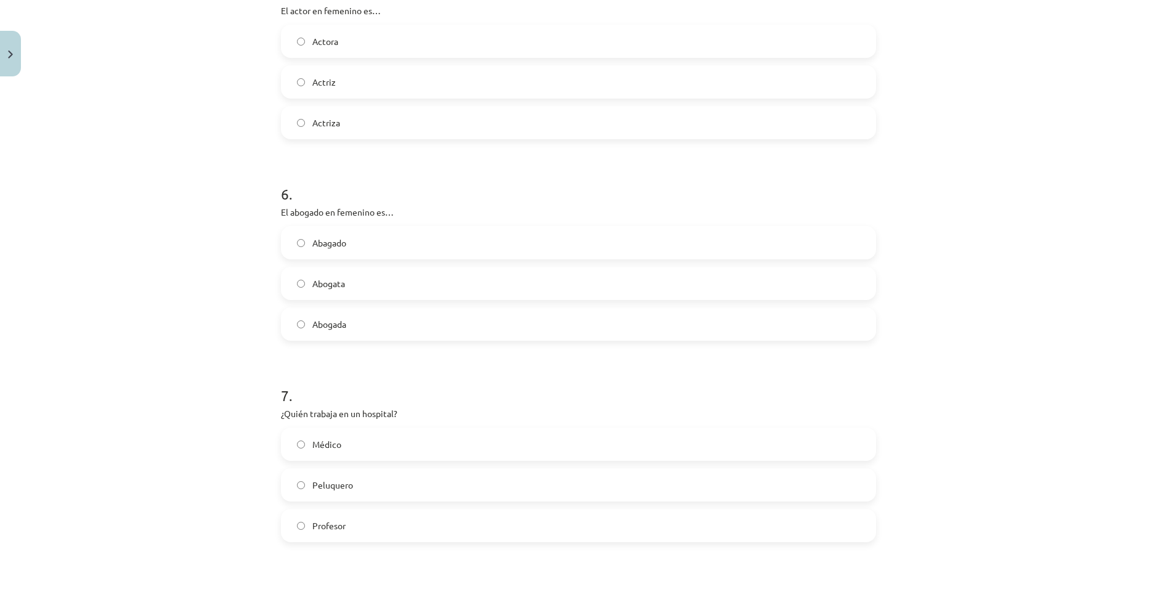
click at [428, 328] on label "Abogada" at bounding box center [578, 324] width 593 height 31
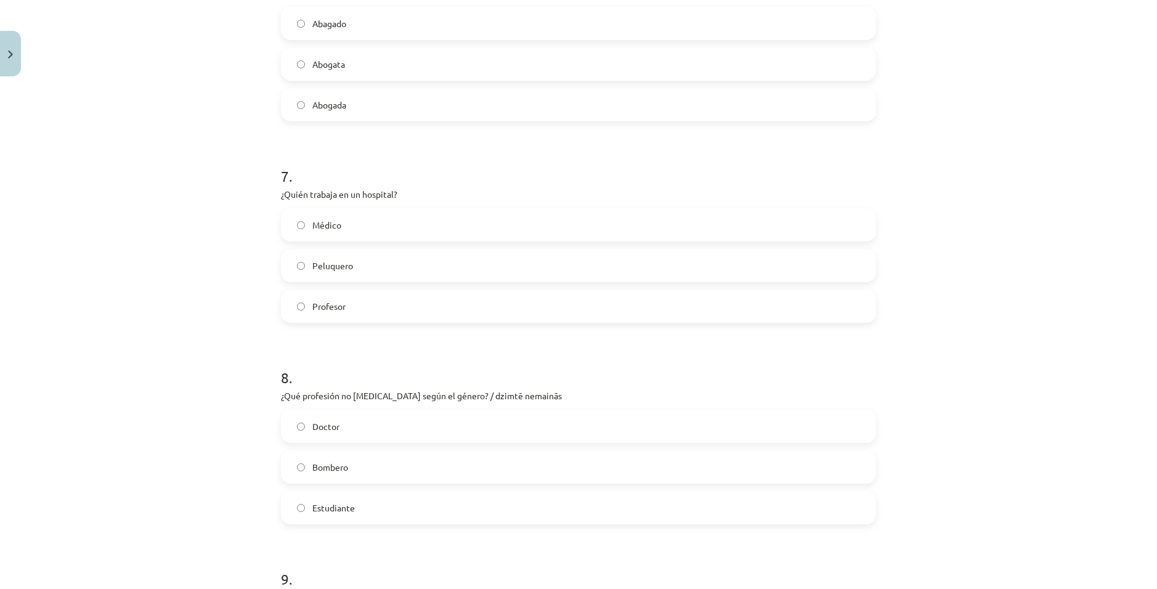
scroll to position [1355, 0]
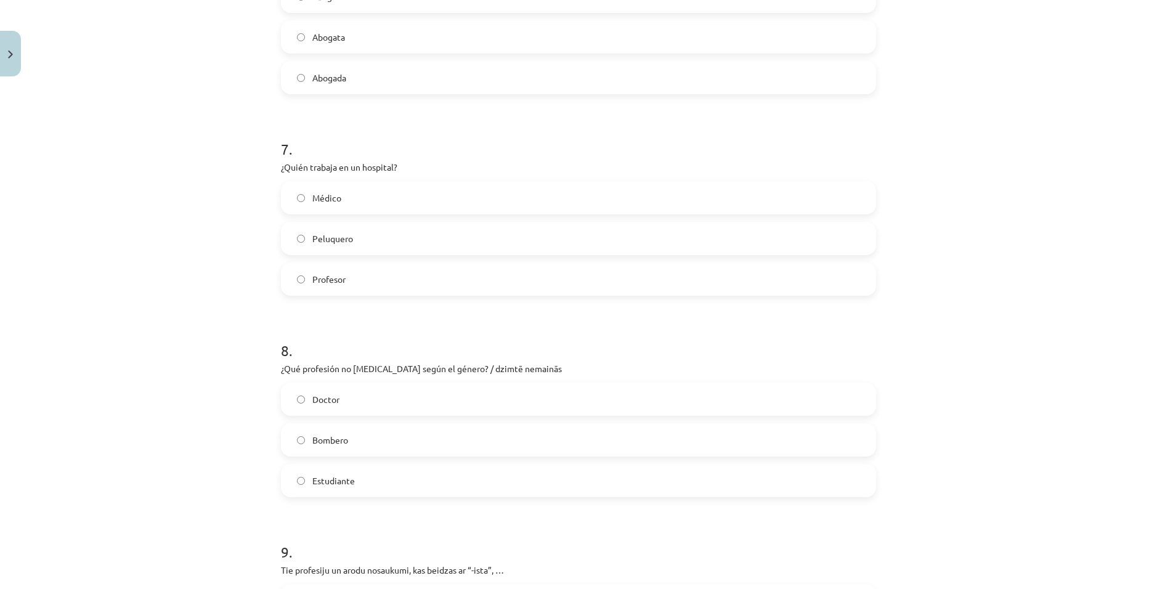
click at [389, 201] on label "Médico" at bounding box center [578, 197] width 593 height 31
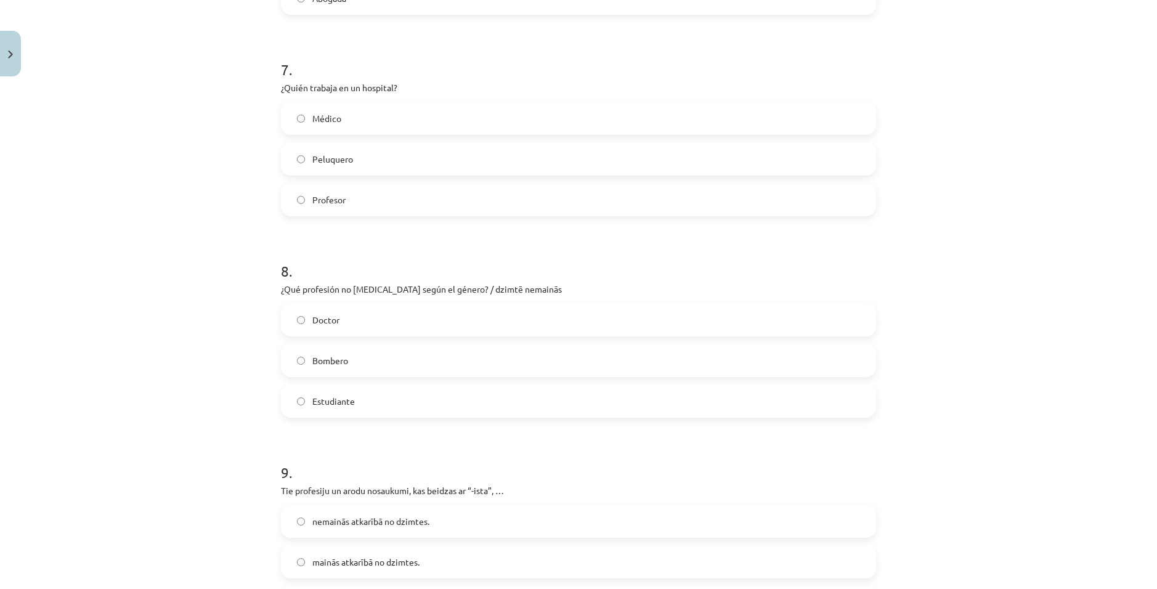
scroll to position [1540, 0]
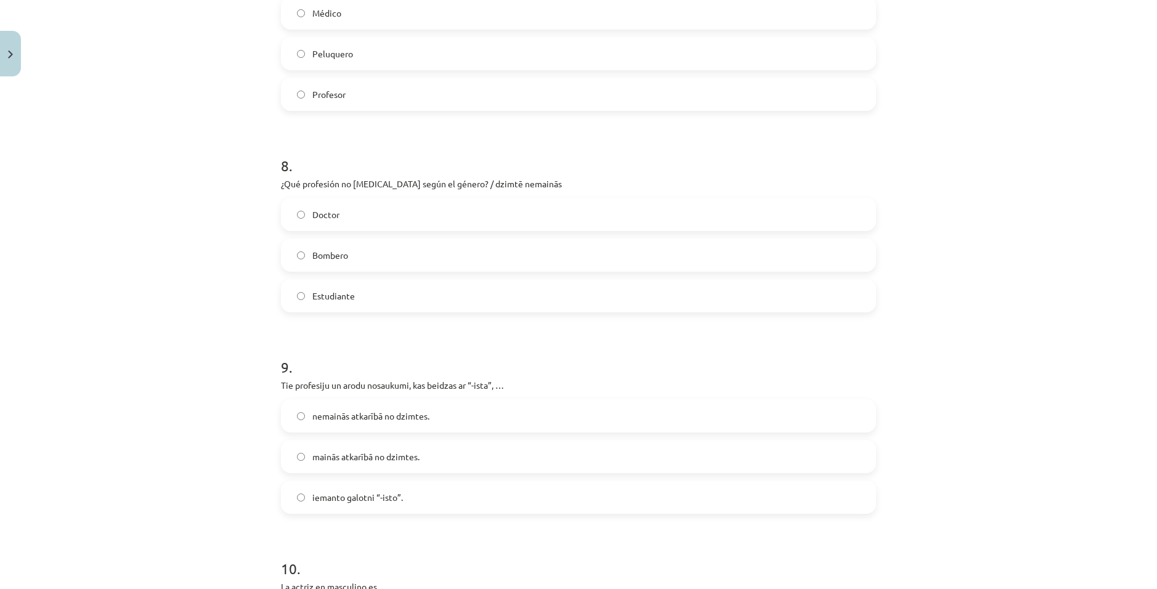
click at [378, 286] on label "Estudiante" at bounding box center [578, 295] width 593 height 31
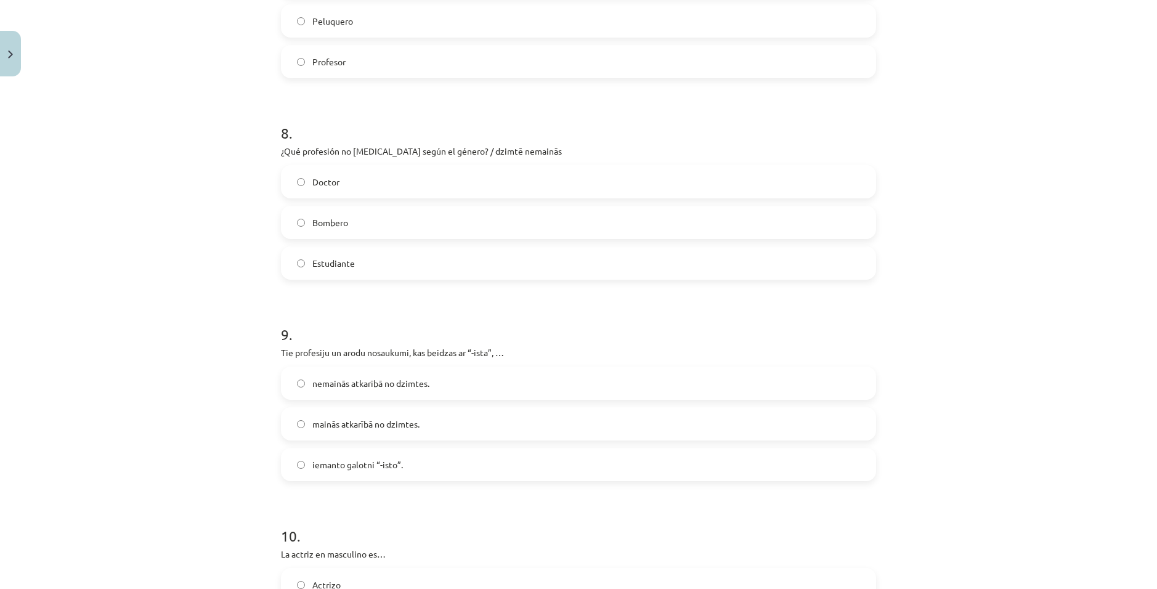
scroll to position [1602, 0]
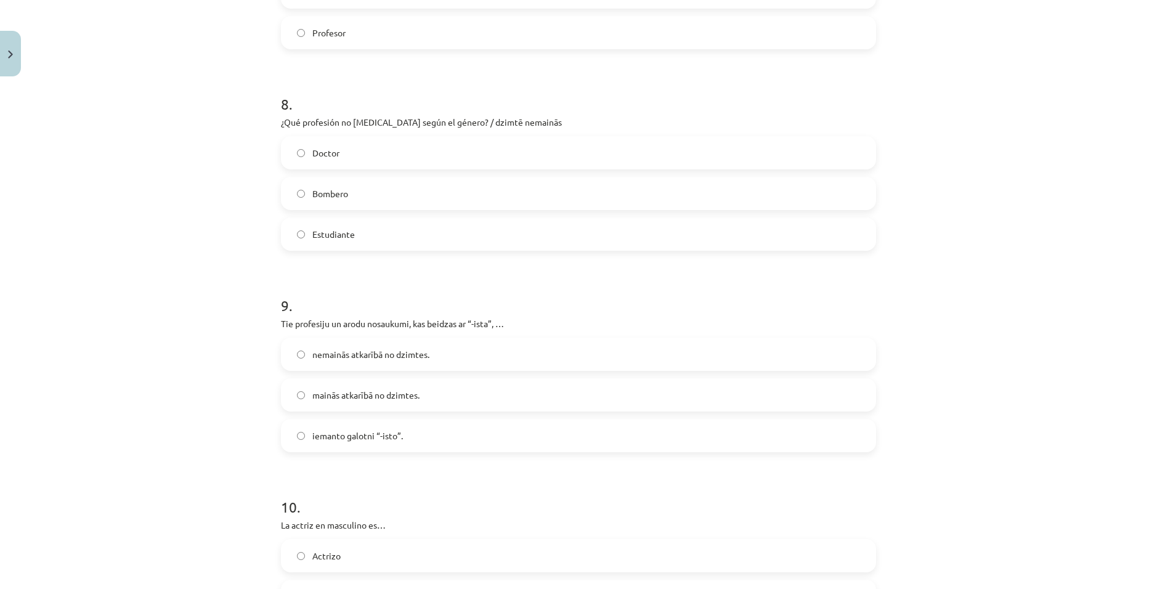
click at [452, 357] on label "nemainās atkarībā no dzimtes." at bounding box center [578, 354] width 593 height 31
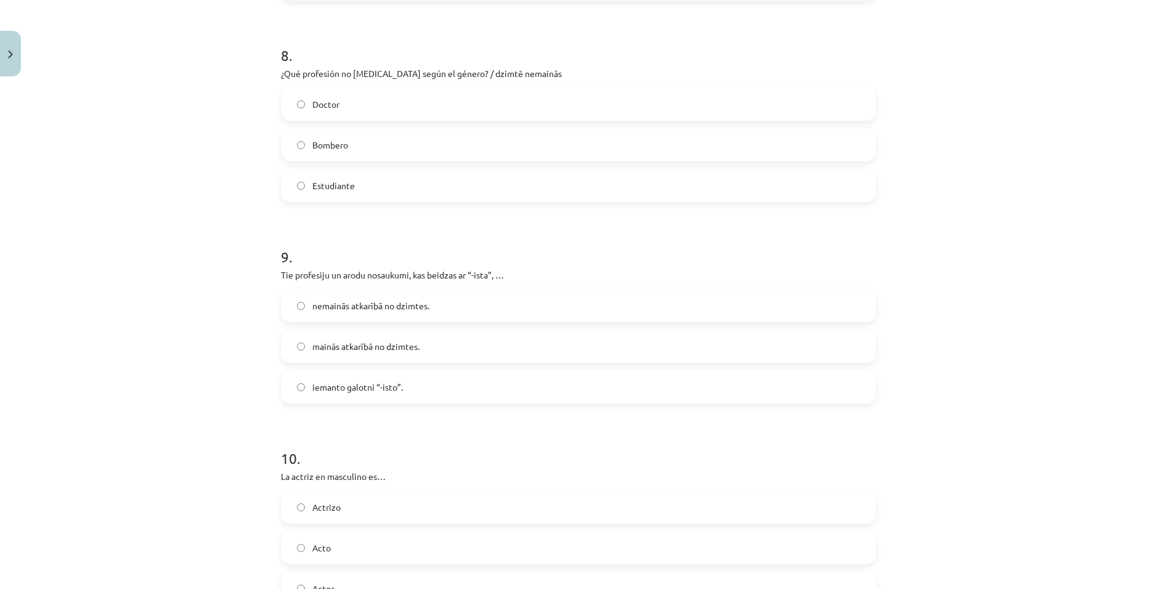
scroll to position [1725, 0]
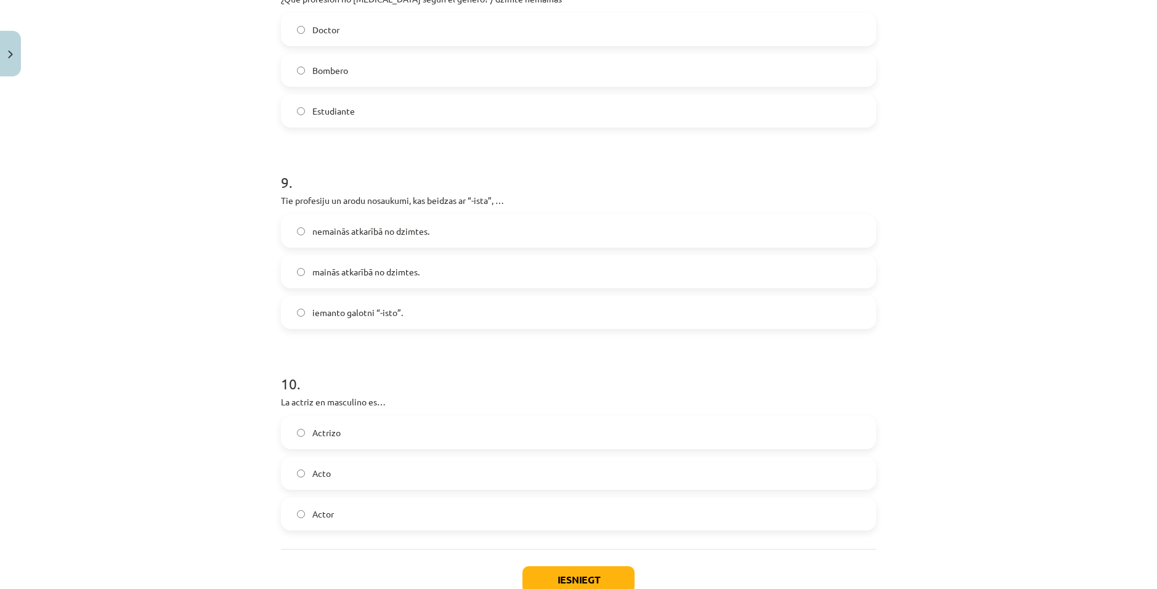
drag, startPoint x: 356, startPoint y: 513, endPoint x: 447, endPoint y: 452, distance: 109.3
click at [357, 513] on label "Actor" at bounding box center [578, 513] width 593 height 31
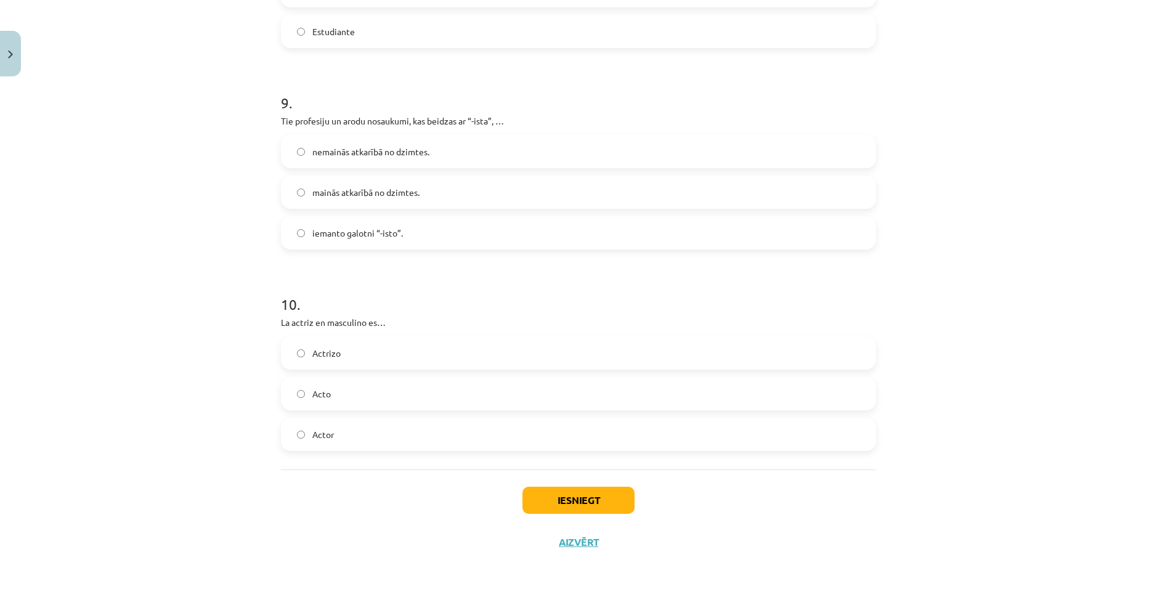
scroll to position [1809, 0]
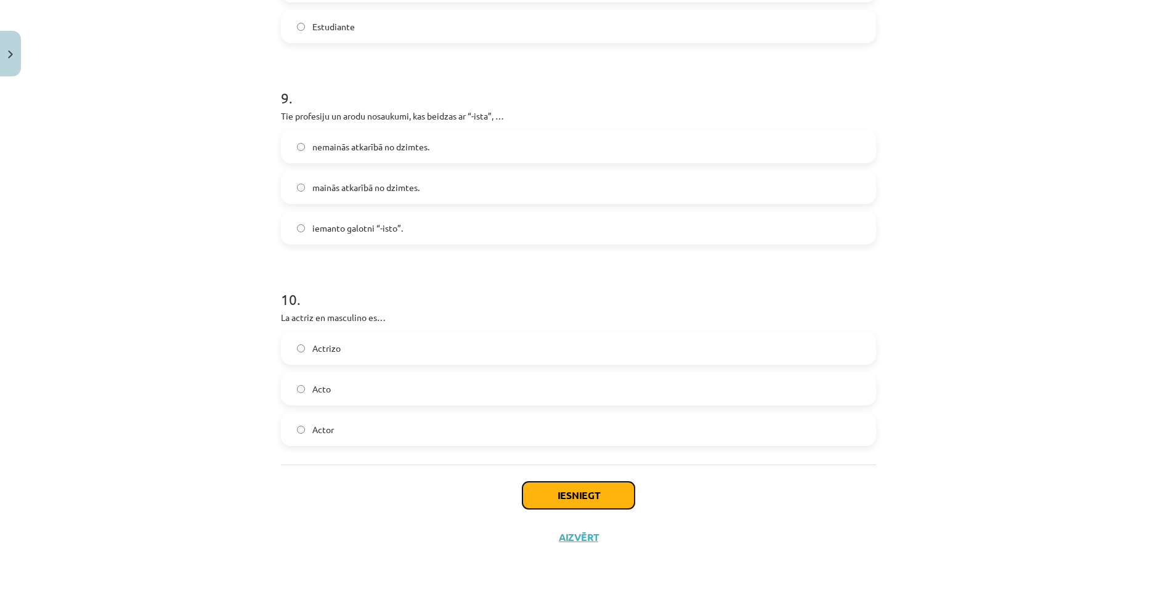
click at [556, 489] on button "Iesniegt" at bounding box center [578, 495] width 112 height 27
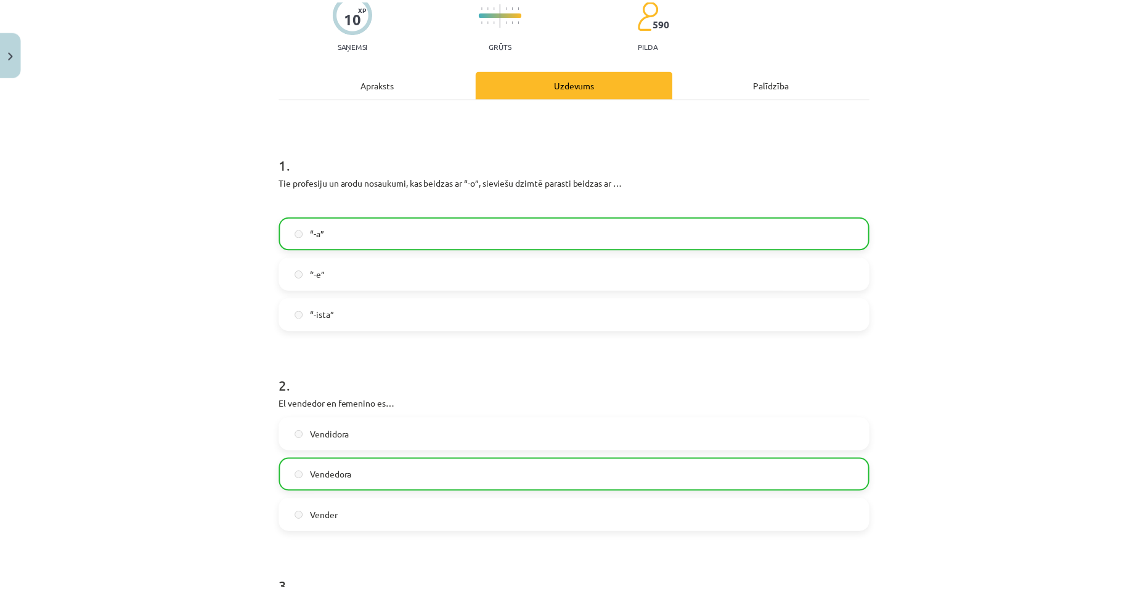
scroll to position [0, 0]
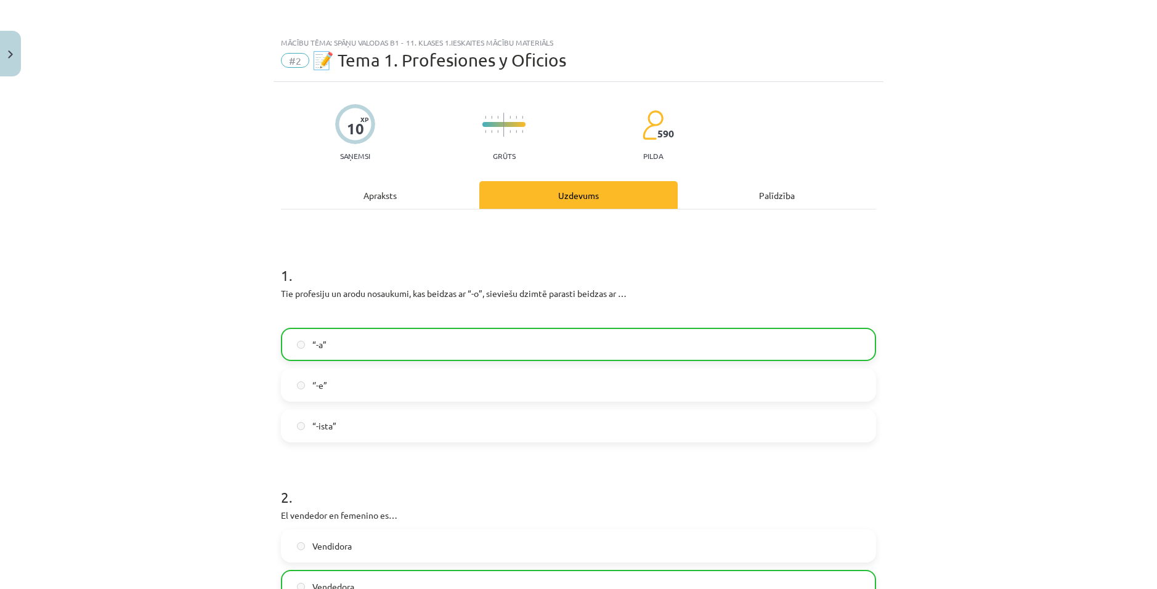
click at [20, 57] on div "Mācību tēma: Spāņu valodas b1 - 11. klases 1.ieskaites mācību materiāls #2 📝 Te…" at bounding box center [578, 294] width 1157 height 589
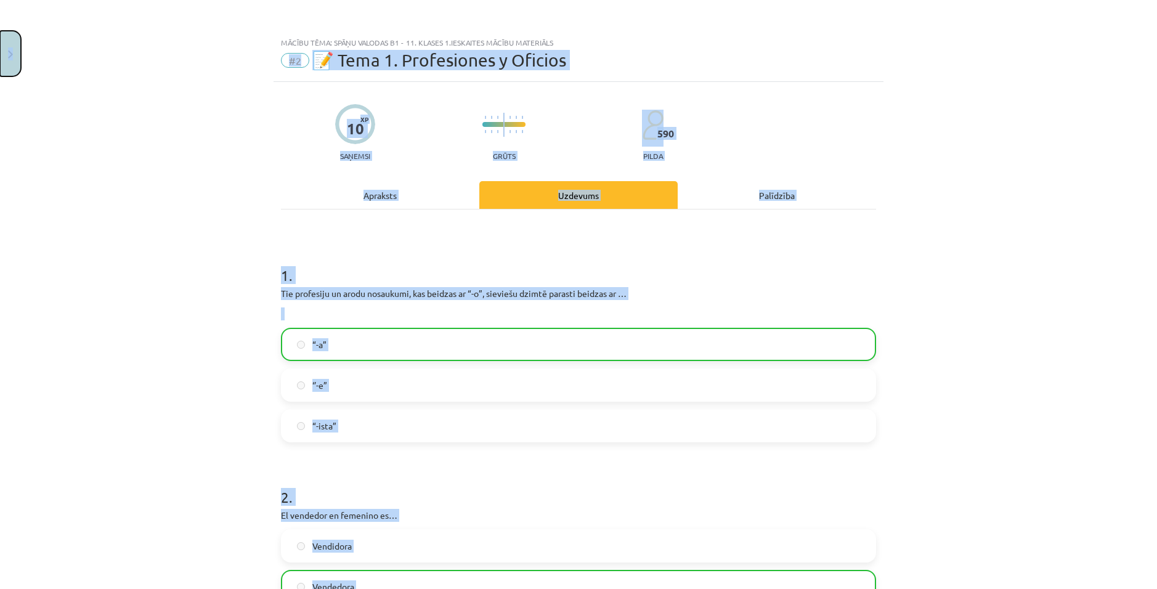
click at [12, 55] on img "Close" at bounding box center [10, 55] width 5 height 8
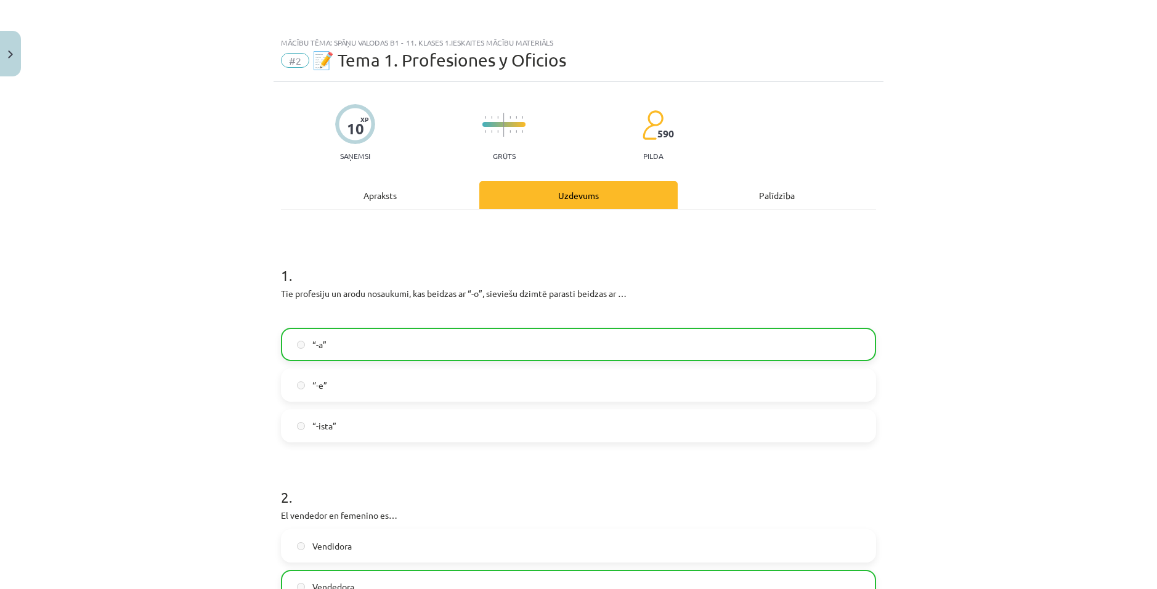
click at [301, 306] on div "Mācību tēma: Spāņu valodas b1 - 11. klases 1.ieskaites mācību materiāls #2 📝 Te…" at bounding box center [578, 294] width 1157 height 589
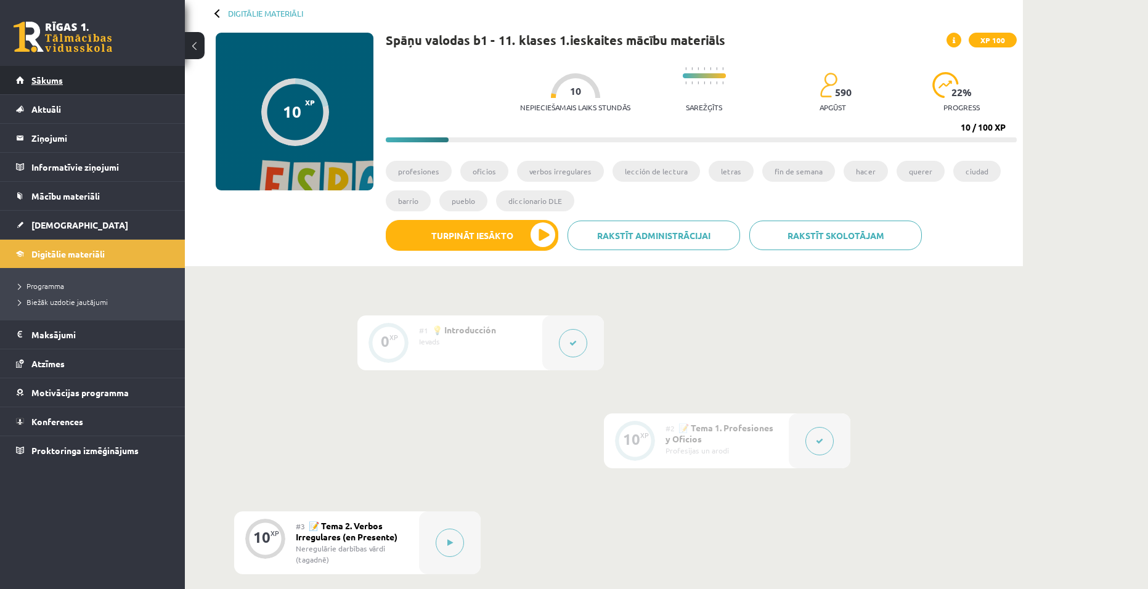
click at [55, 76] on span "Sākums" at bounding box center [46, 80] width 31 height 11
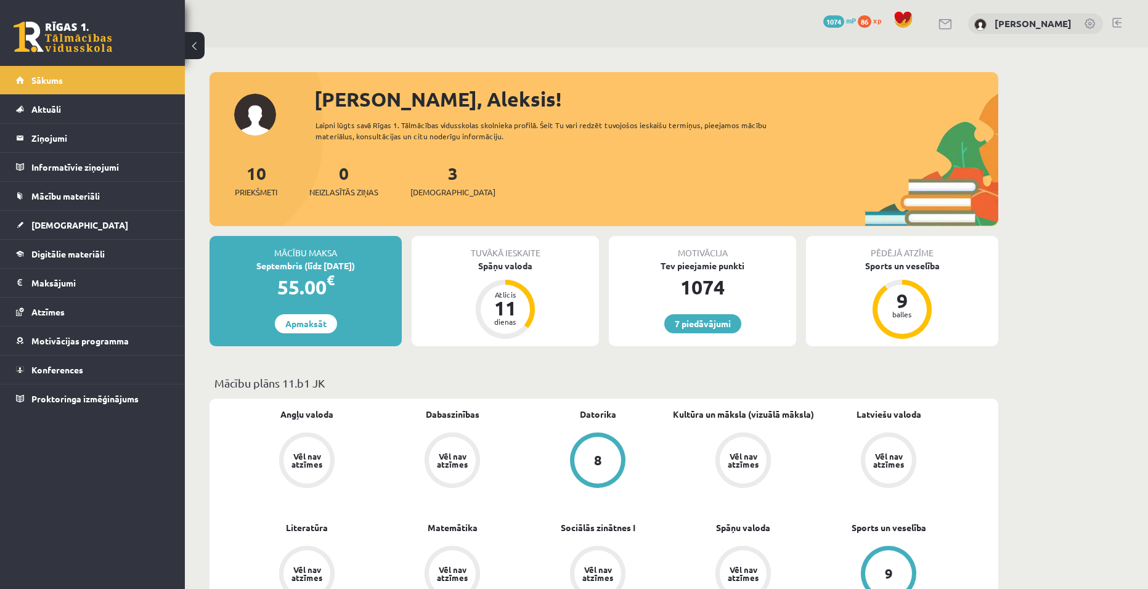
click at [1117, 24] on link at bounding box center [1116, 23] width 9 height 10
